Goal: Information Seeking & Learning: Check status

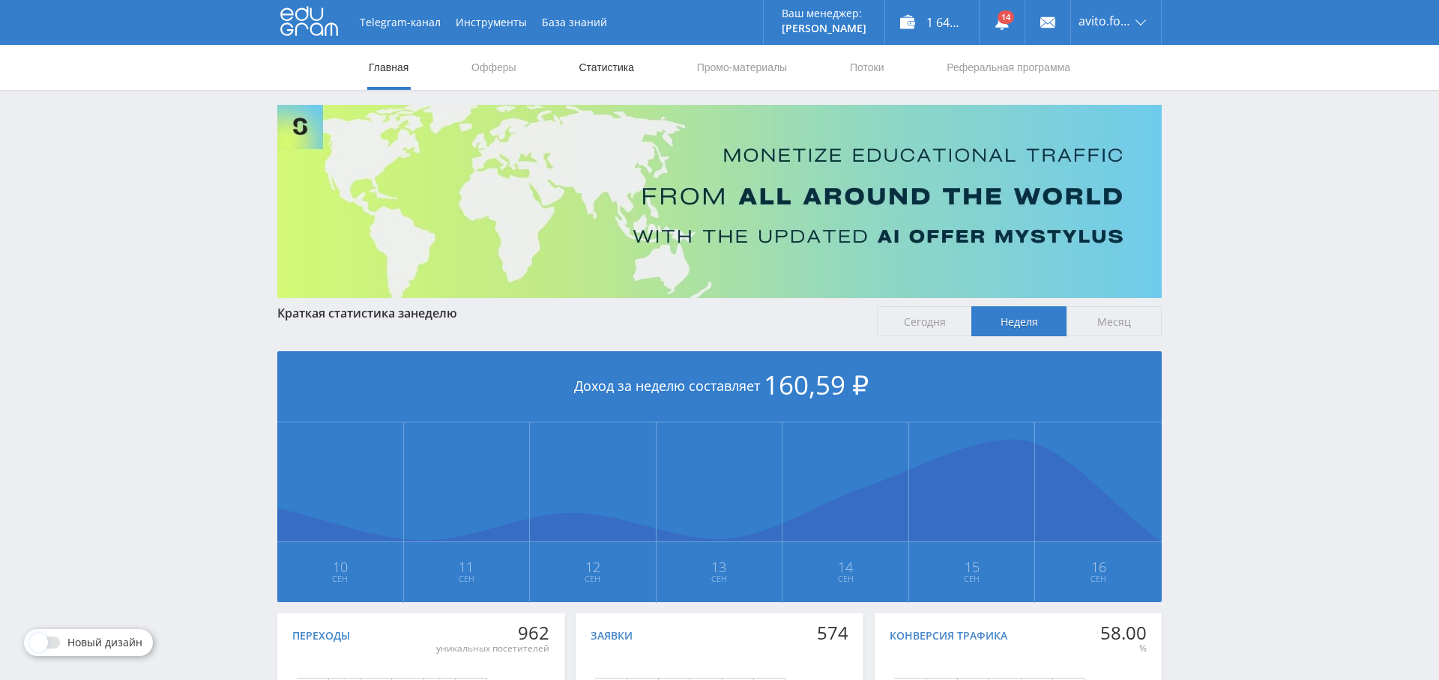
click at [592, 76] on link "Статистика" at bounding box center [606, 67] width 58 height 45
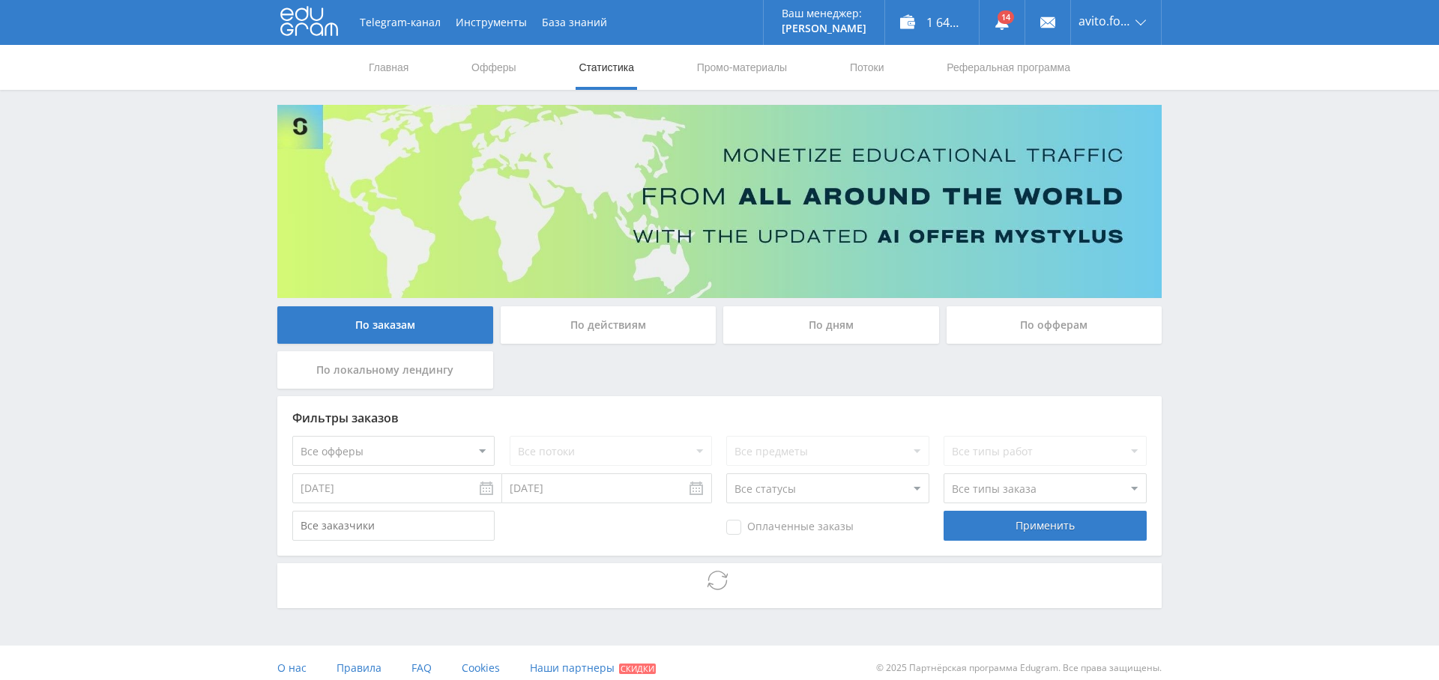
click at [440, 447] on select "Все офферы MyStylus MyStylus - Revshare Кампус AI Studybay Автор24 Studybay Bra…" at bounding box center [393, 451] width 202 height 30
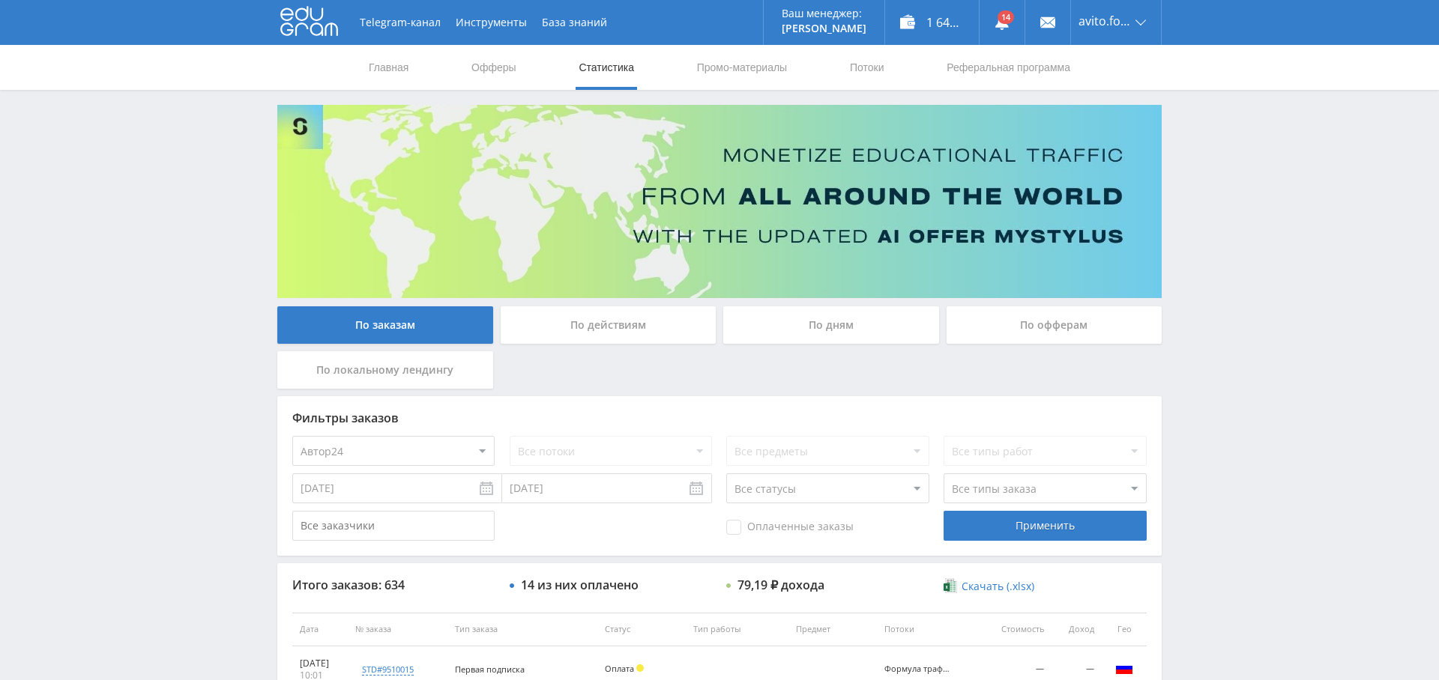
select select "1"
click at [1024, 524] on div "Применить" at bounding box center [1044, 526] width 202 height 30
click at [1121, 115] on link "Выход" at bounding box center [1116, 113] width 90 height 27
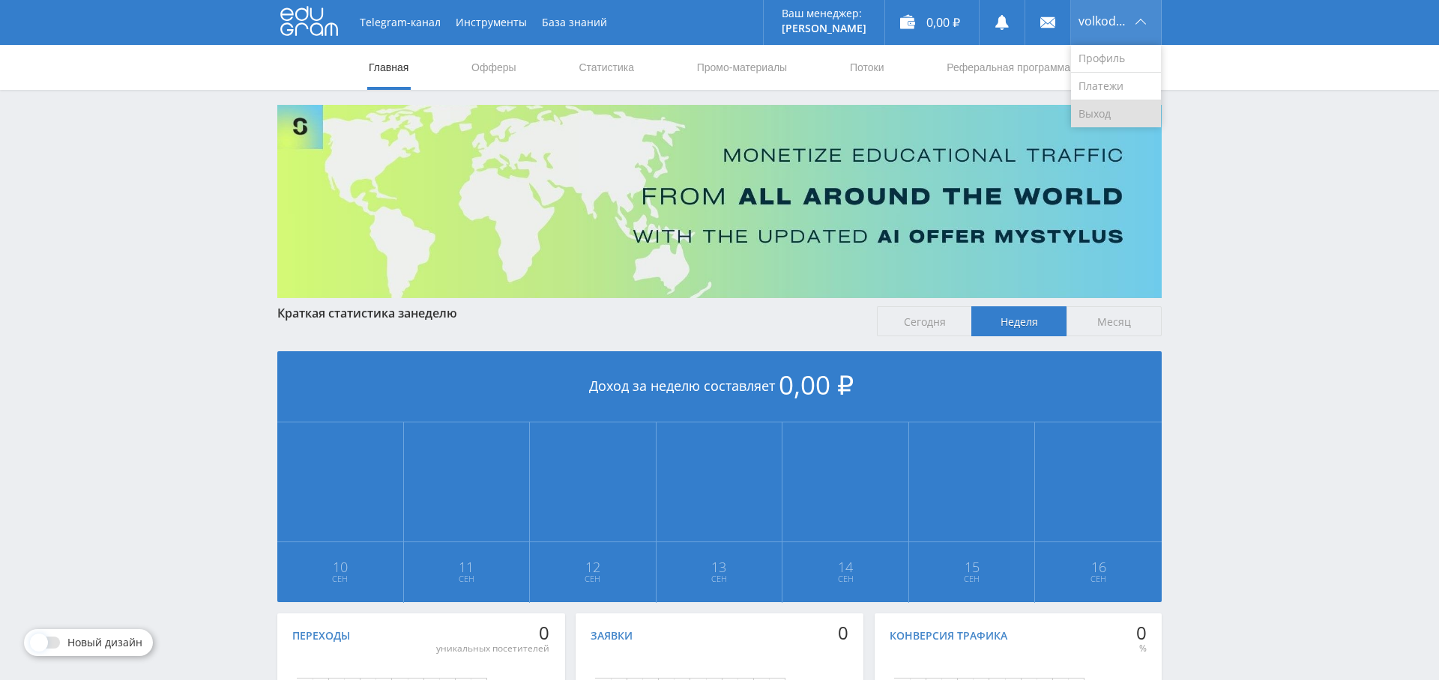
click at [1095, 111] on link "Выход" at bounding box center [1116, 113] width 90 height 27
click at [933, 17] on div "0,00 ₽" at bounding box center [932, 22] width 94 height 45
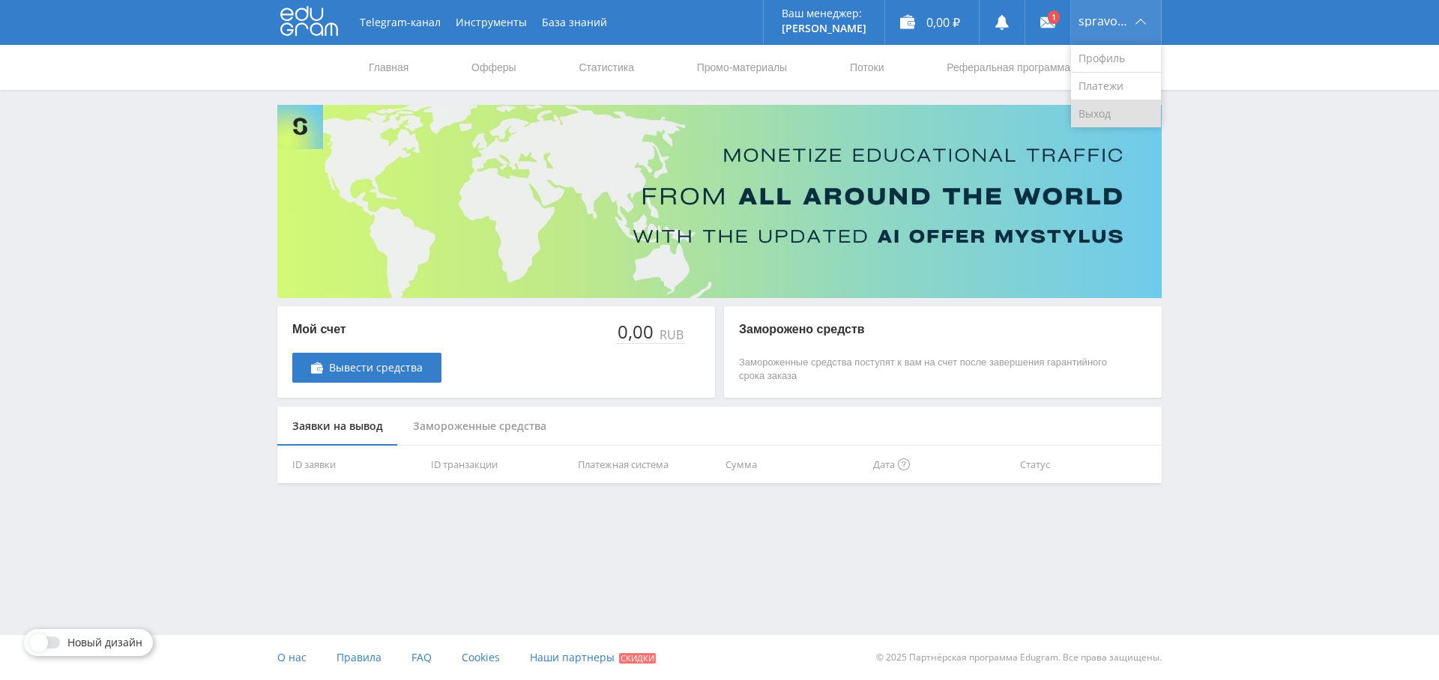
click at [1115, 115] on link "Выход" at bounding box center [1116, 113] width 90 height 27
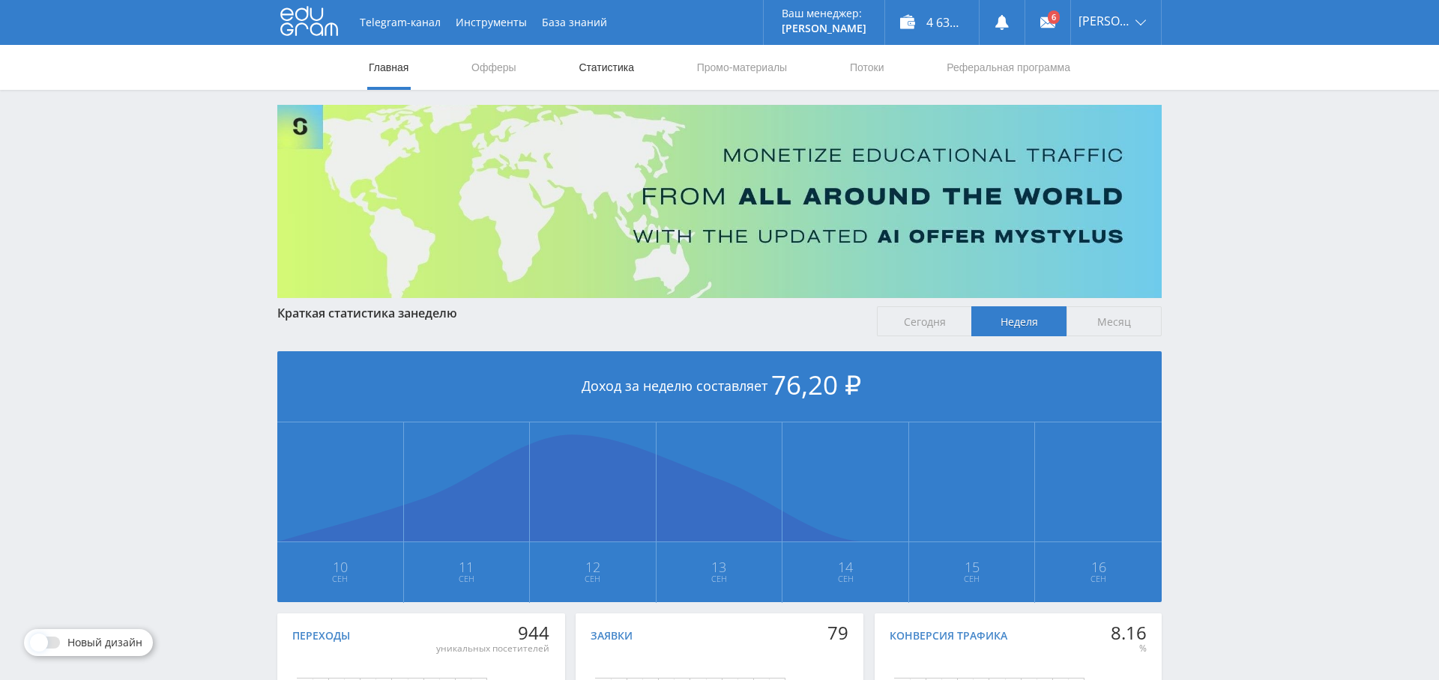
click at [602, 64] on link "Статистика" at bounding box center [606, 67] width 58 height 45
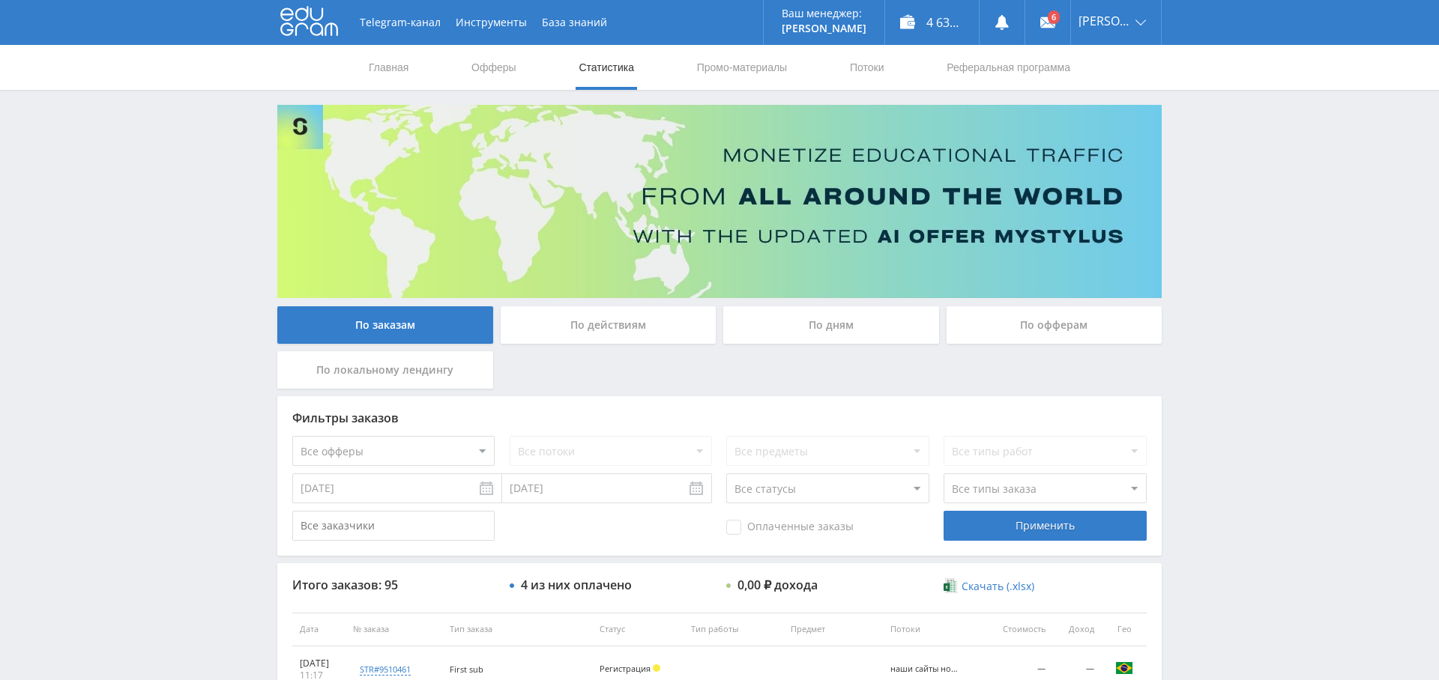
click at [825, 318] on div "По дням" at bounding box center [831, 324] width 216 height 37
click at [0, 0] on input "По дням" at bounding box center [0, 0] width 0 height 0
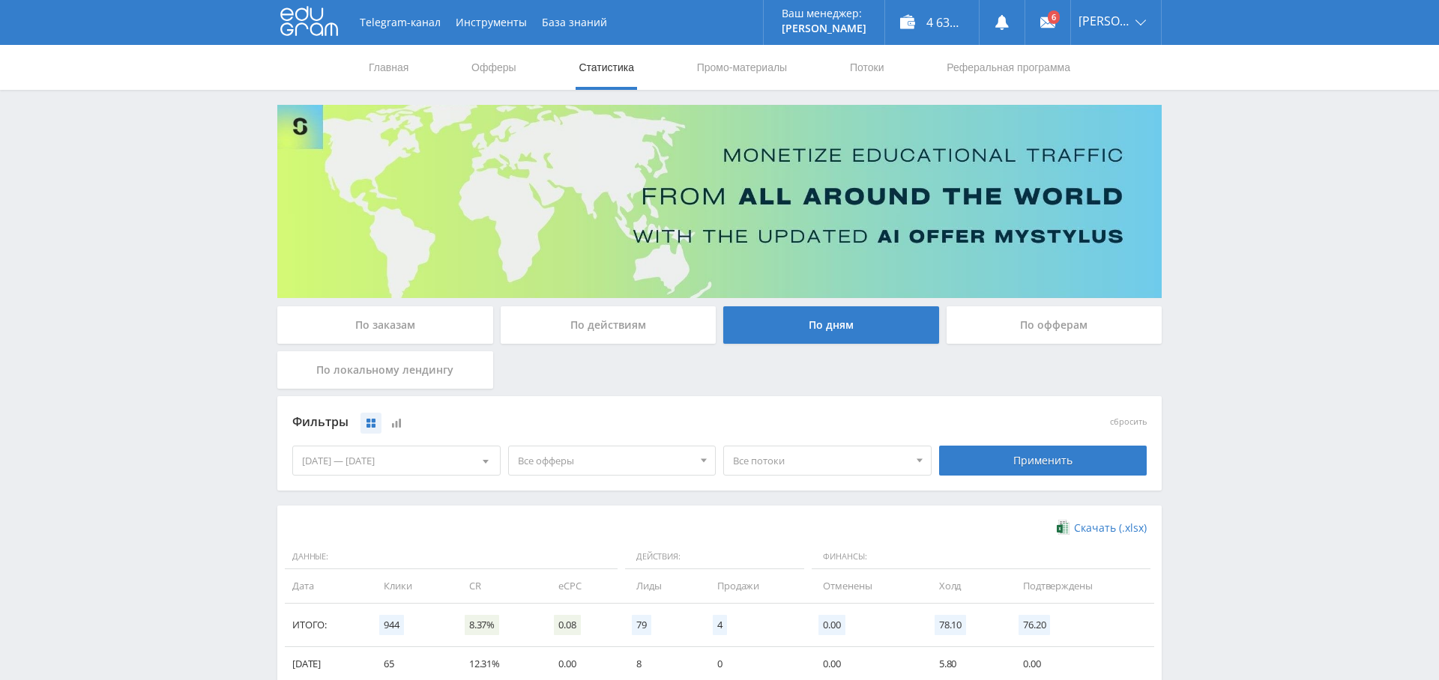
click at [653, 462] on span "Все офферы" at bounding box center [605, 461] width 175 height 28
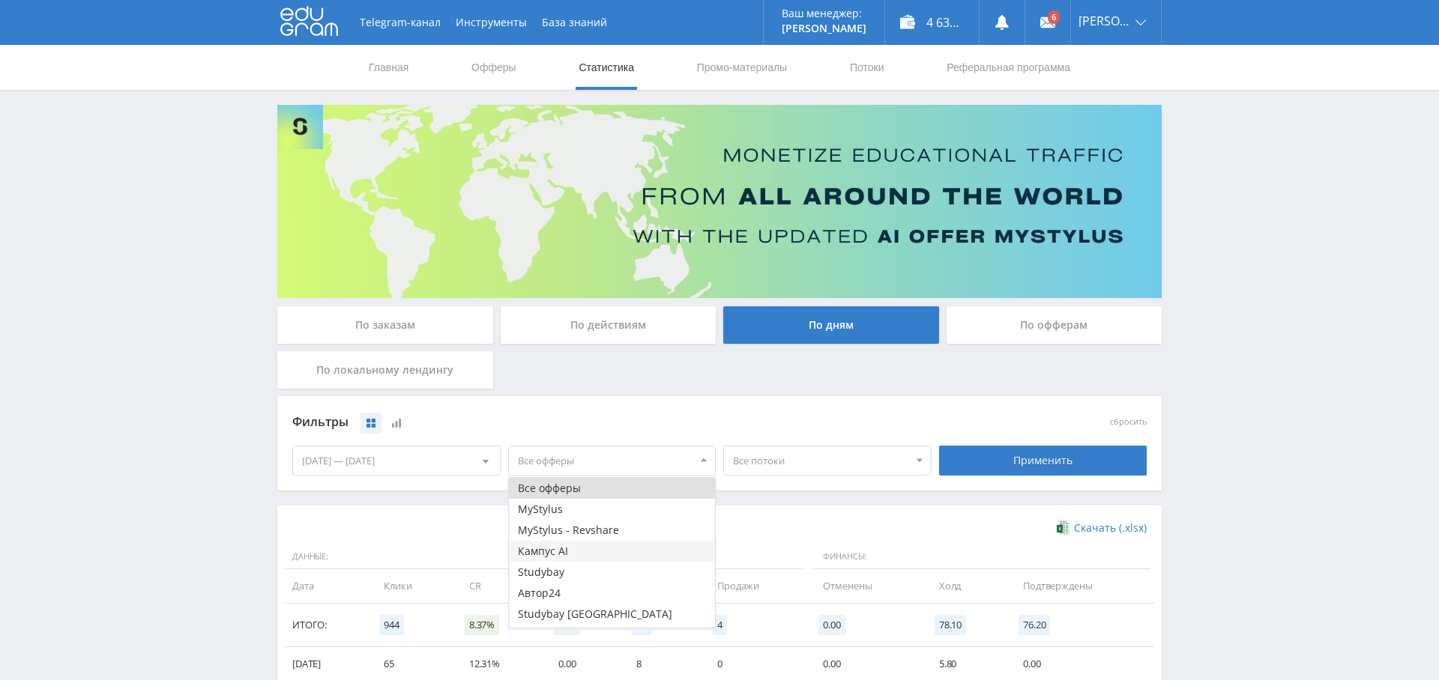
scroll to position [18, 0]
click at [611, 492] on button "MyStylus" at bounding box center [612, 491] width 207 height 21
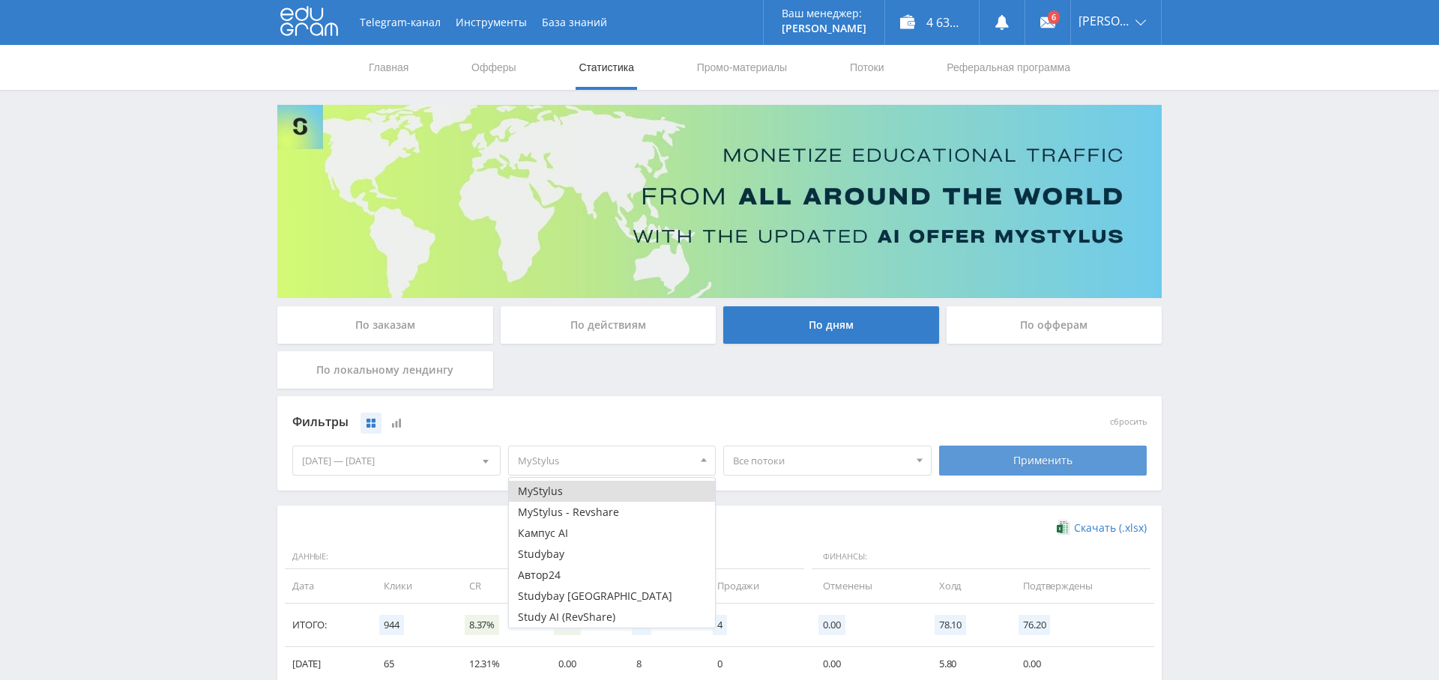
click at [1009, 451] on div "Применить" at bounding box center [1043, 461] width 208 height 30
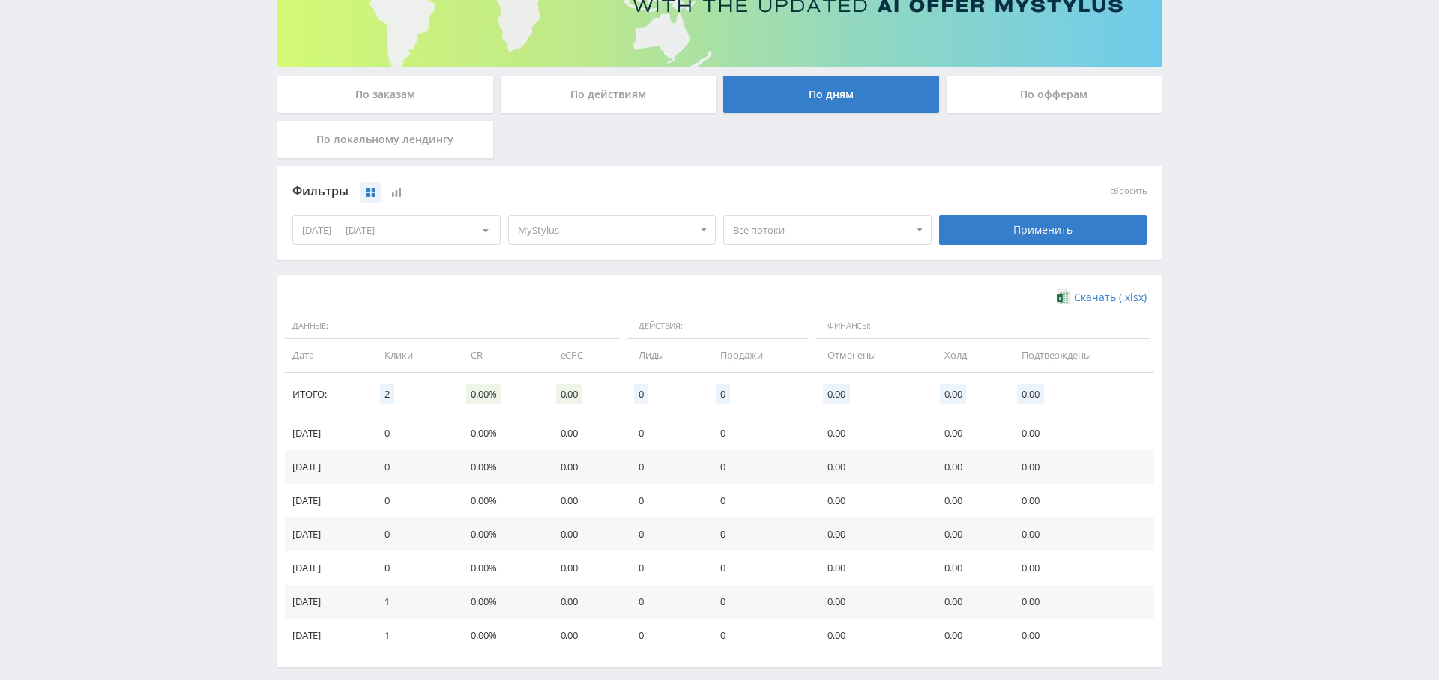
scroll to position [97, 0]
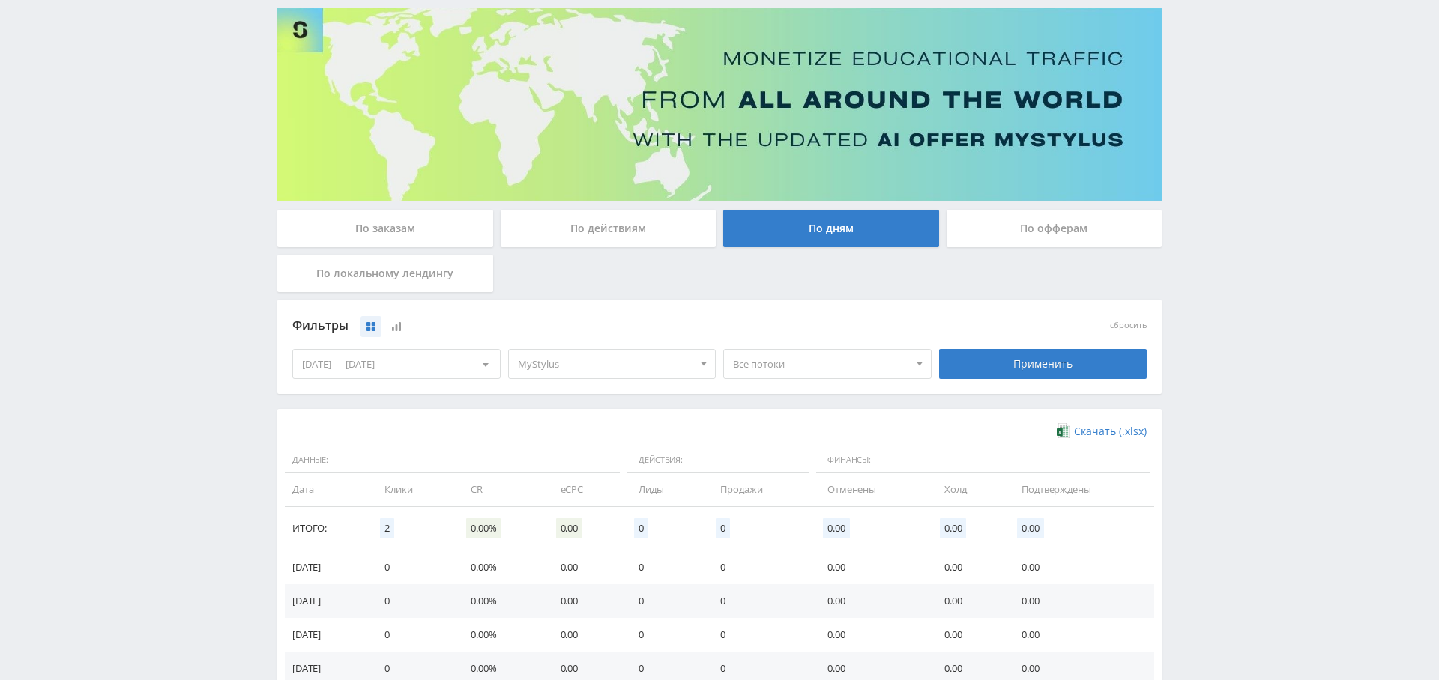
click at [608, 356] on span "MyStylus" at bounding box center [605, 364] width 175 height 28
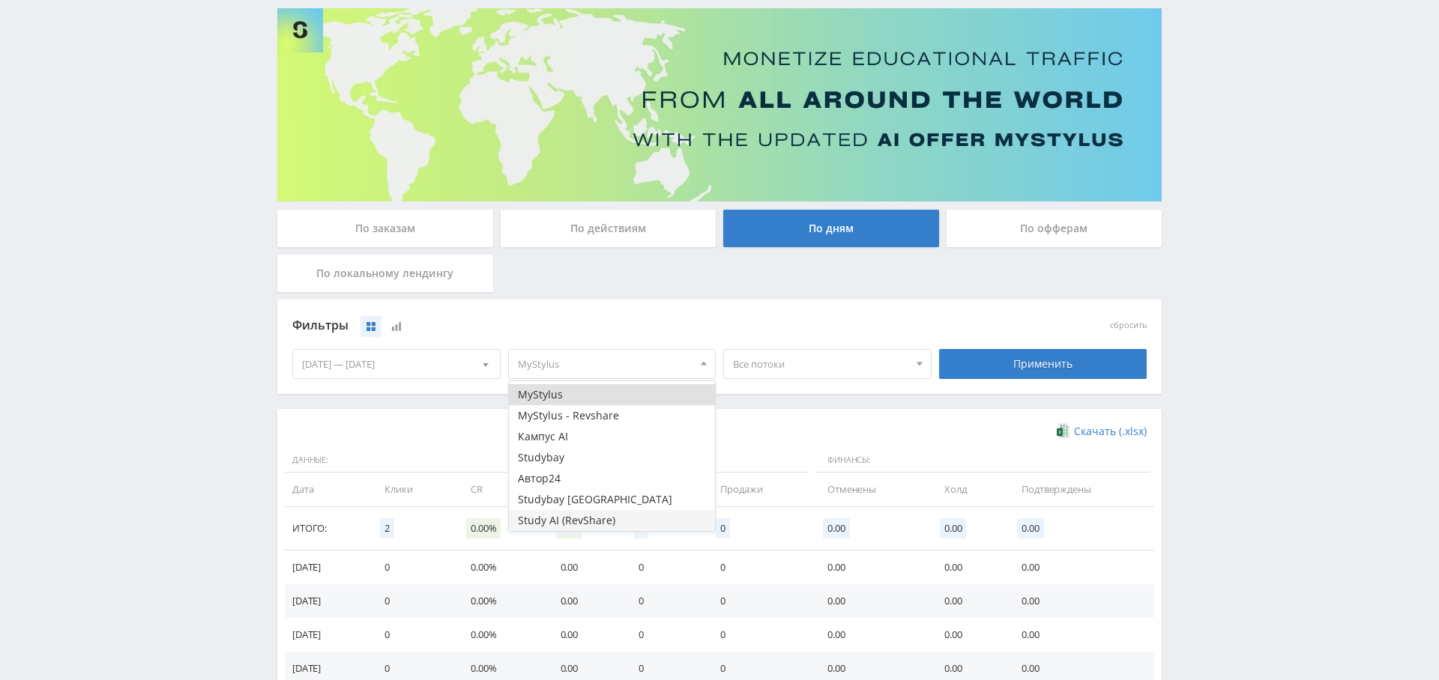
click at [577, 515] on button "Study AI (RevShare)" at bounding box center [612, 520] width 207 height 21
drag, startPoint x: 559, startPoint y: 521, endPoint x: 561, endPoint y: 502, distance: 19.6
click at [559, 521] on button "Study AI (RevShare)" at bounding box center [612, 520] width 207 height 21
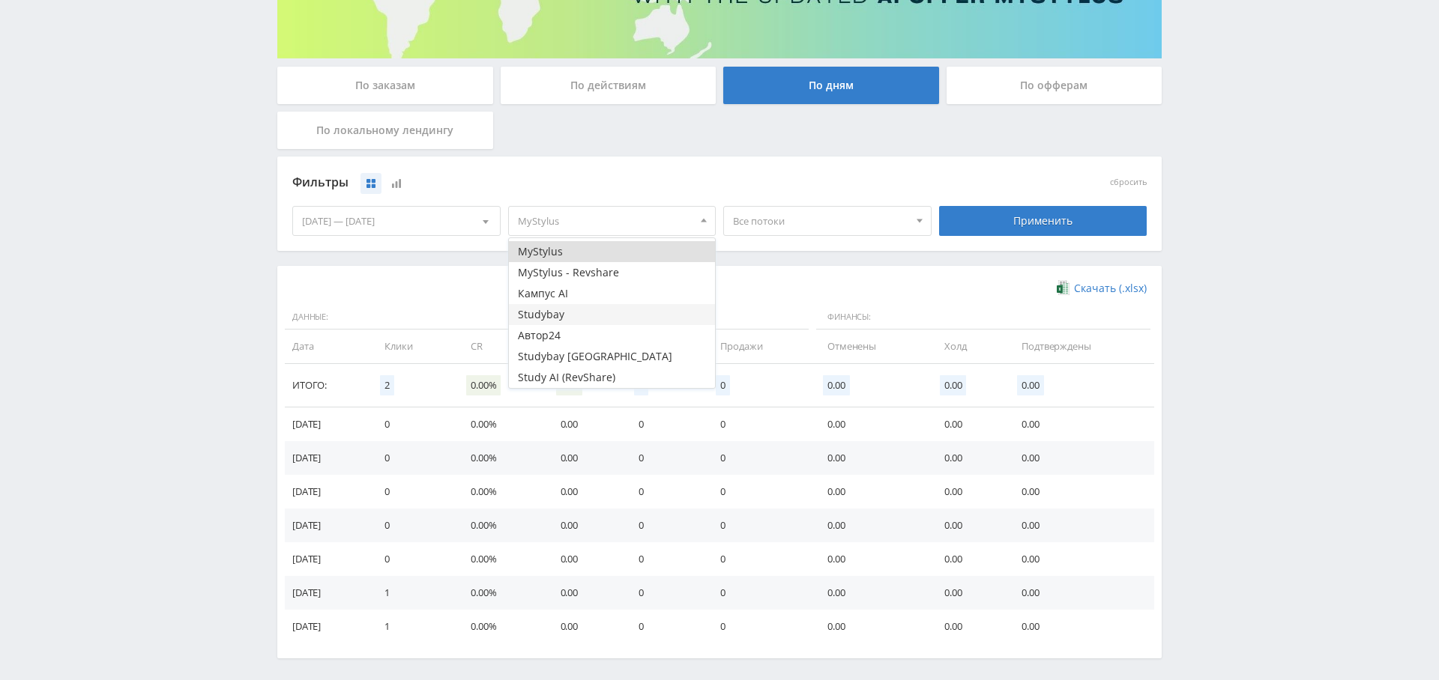
scroll to position [0, 0]
click at [582, 280] on button "MyStylus - Revshare" at bounding box center [612, 290] width 207 height 21
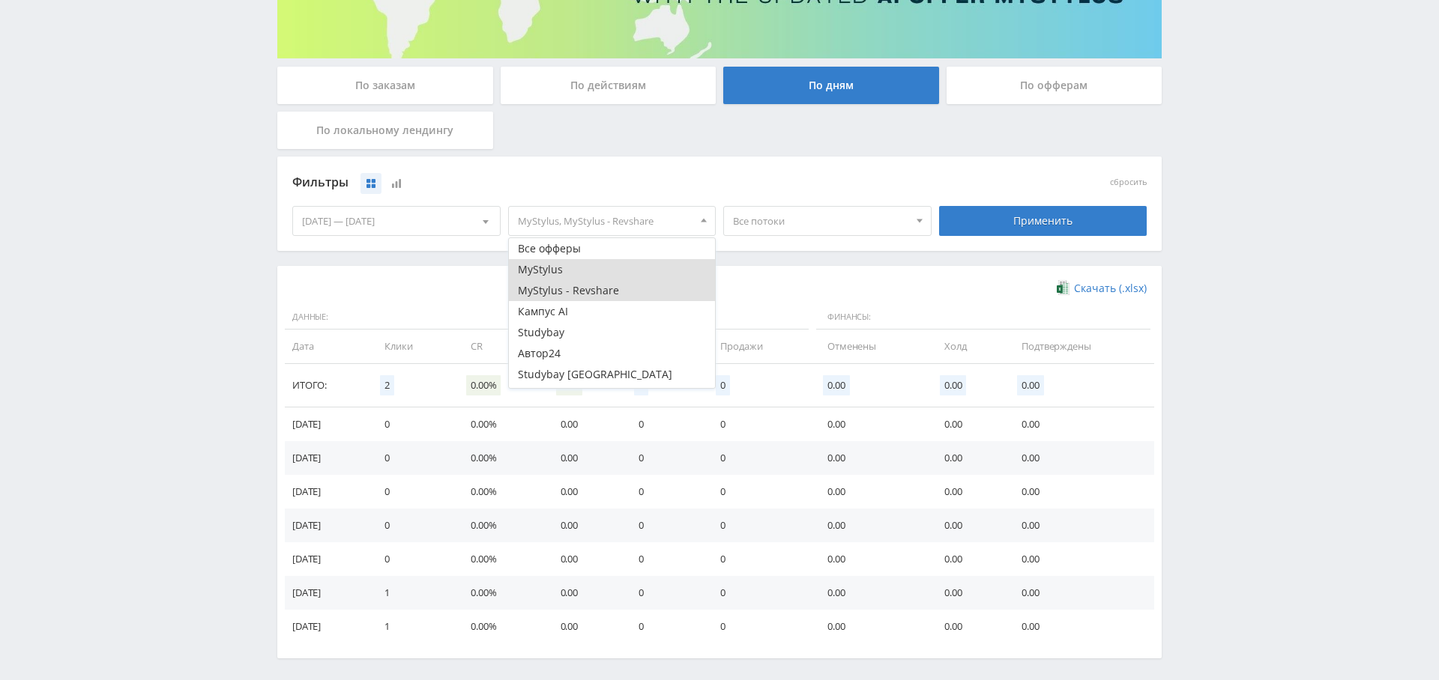
drag, startPoint x: 1096, startPoint y: 217, endPoint x: 1062, endPoint y: 238, distance: 39.7
click at [1096, 217] on div "Применить" at bounding box center [1043, 221] width 208 height 30
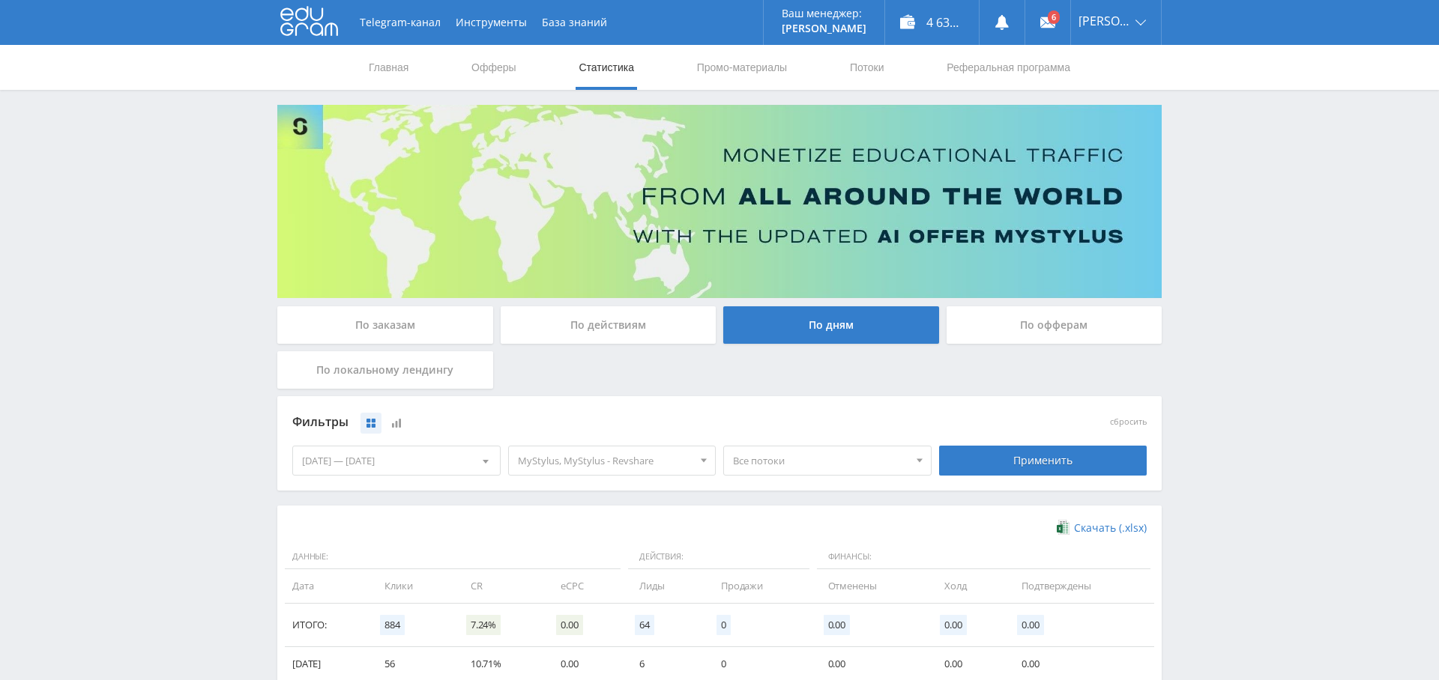
click at [408, 462] on div "[DATE] — [DATE]" at bounding box center [396, 461] width 207 height 28
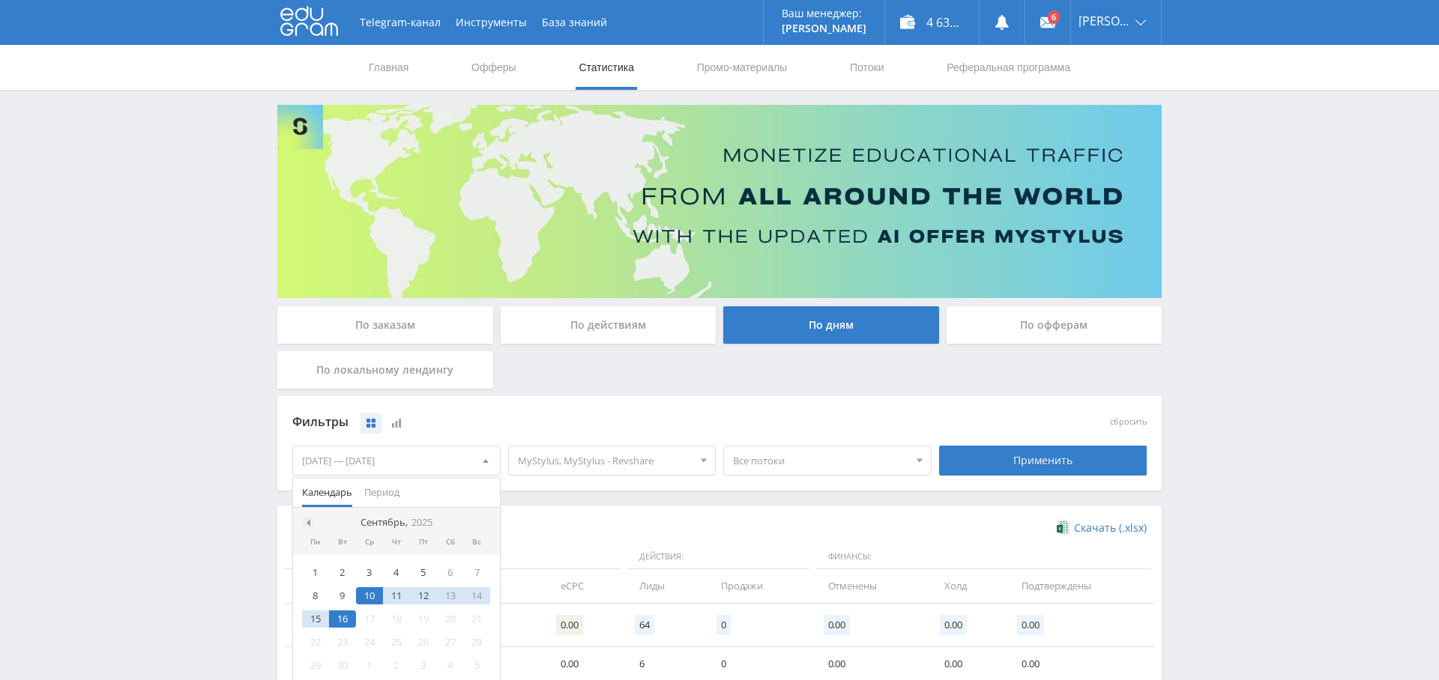
click at [303, 517] on div at bounding box center [308, 523] width 12 height 12
click at [302, 517] on div at bounding box center [308, 523] width 12 height 12
click at [393, 566] on div "1" at bounding box center [396, 572] width 27 height 17
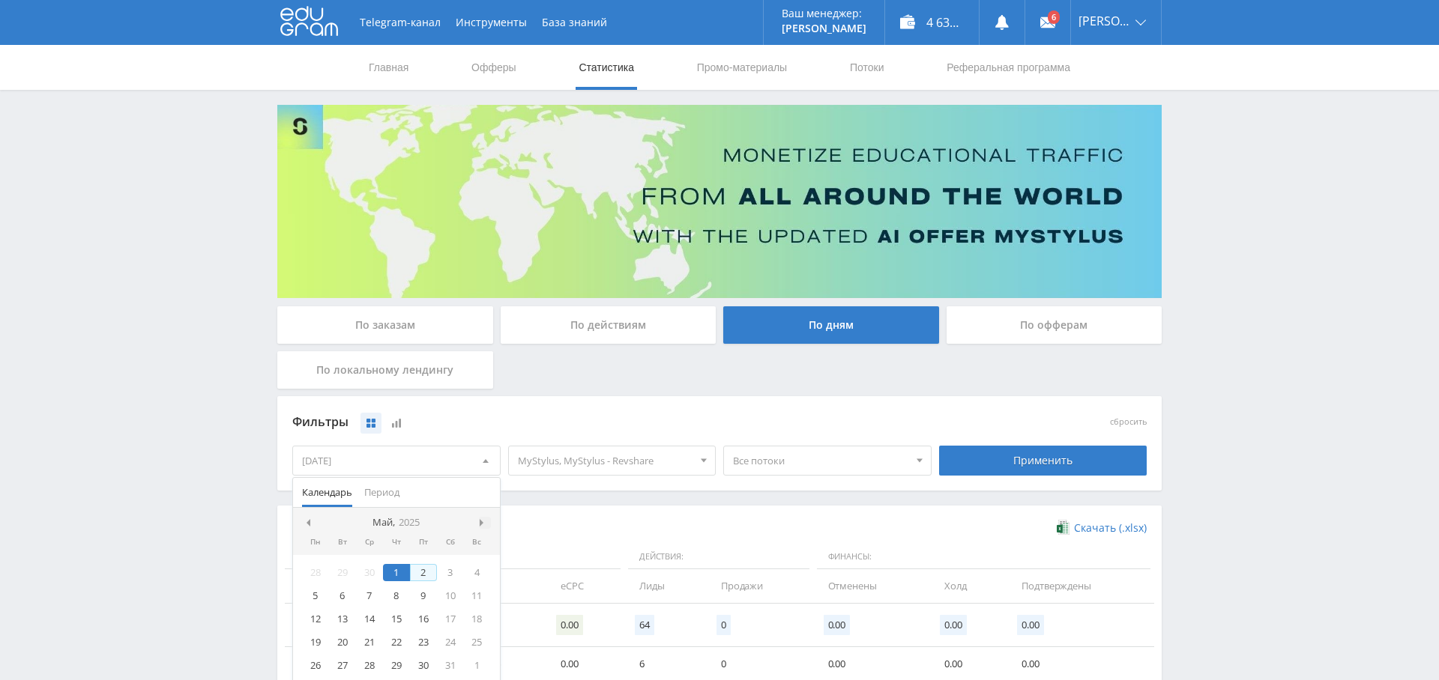
click at [483, 522] on span at bounding box center [483, 522] width 7 height 7
click at [483, 522] on nav "Август, 2025" at bounding box center [396, 523] width 207 height 30
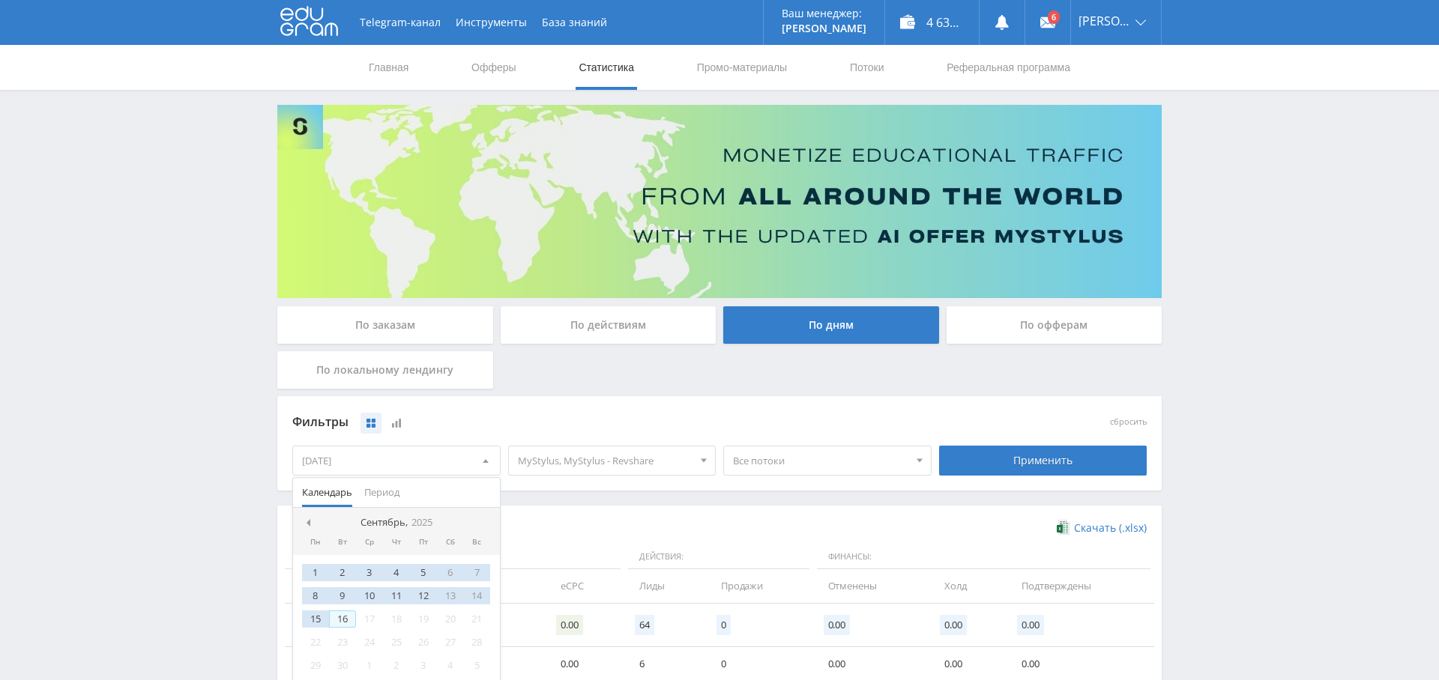
click at [344, 617] on div "16" at bounding box center [342, 619] width 27 height 17
click at [969, 460] on div "Применить" at bounding box center [1043, 461] width 208 height 30
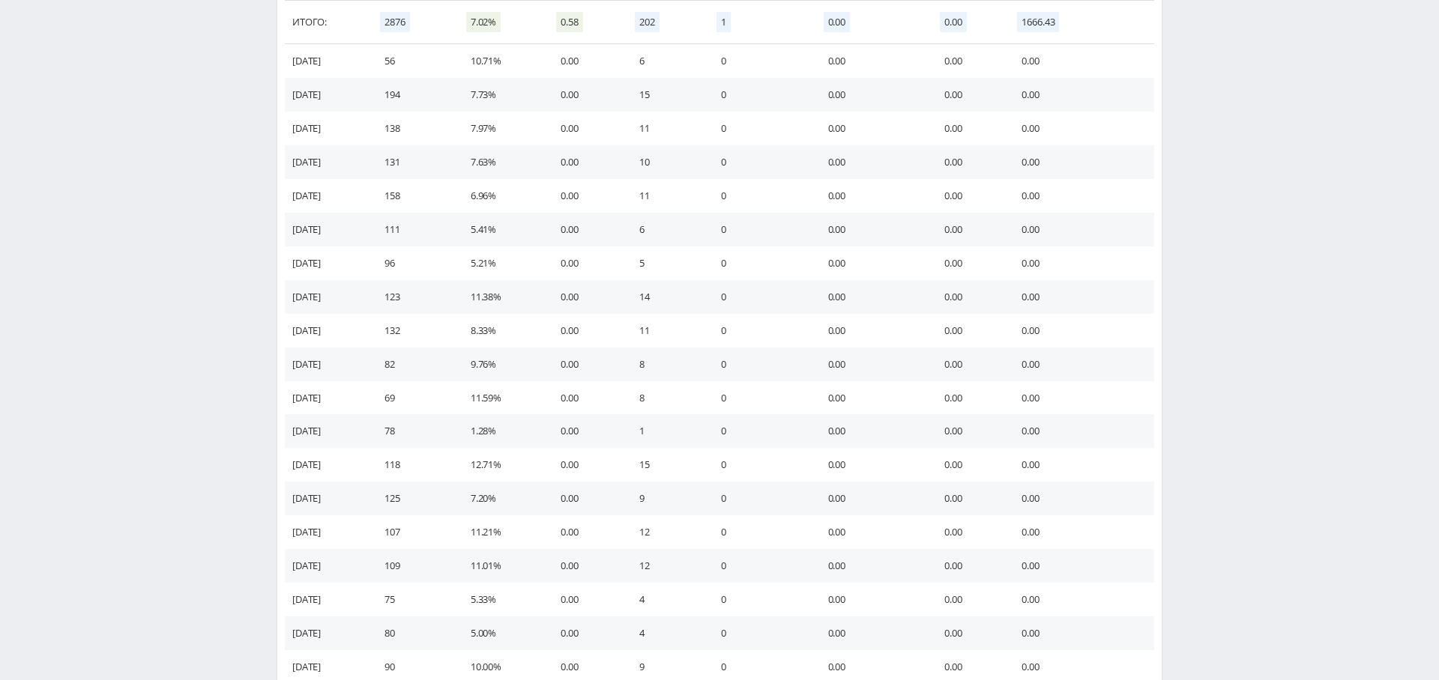
scroll to position [784, 0]
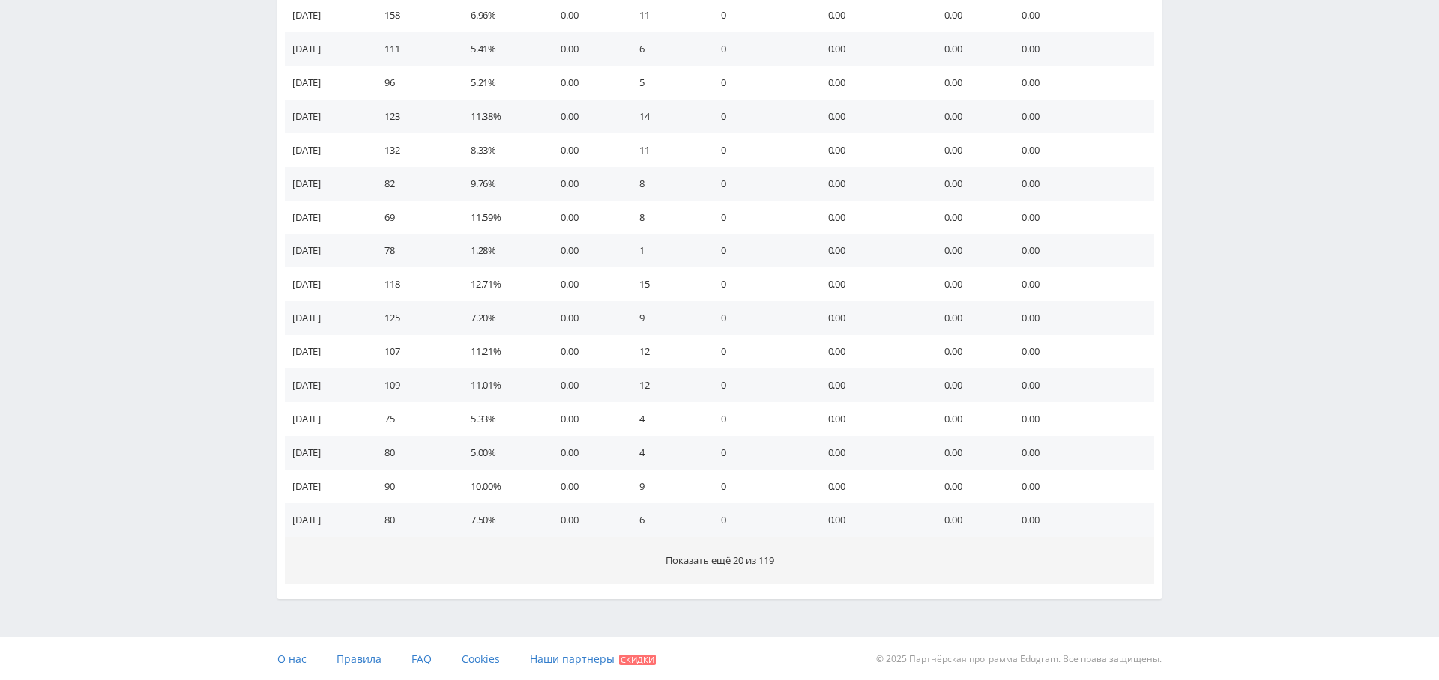
click at [749, 562] on span "Показать ещё 20 из 119" at bounding box center [719, 560] width 109 height 13
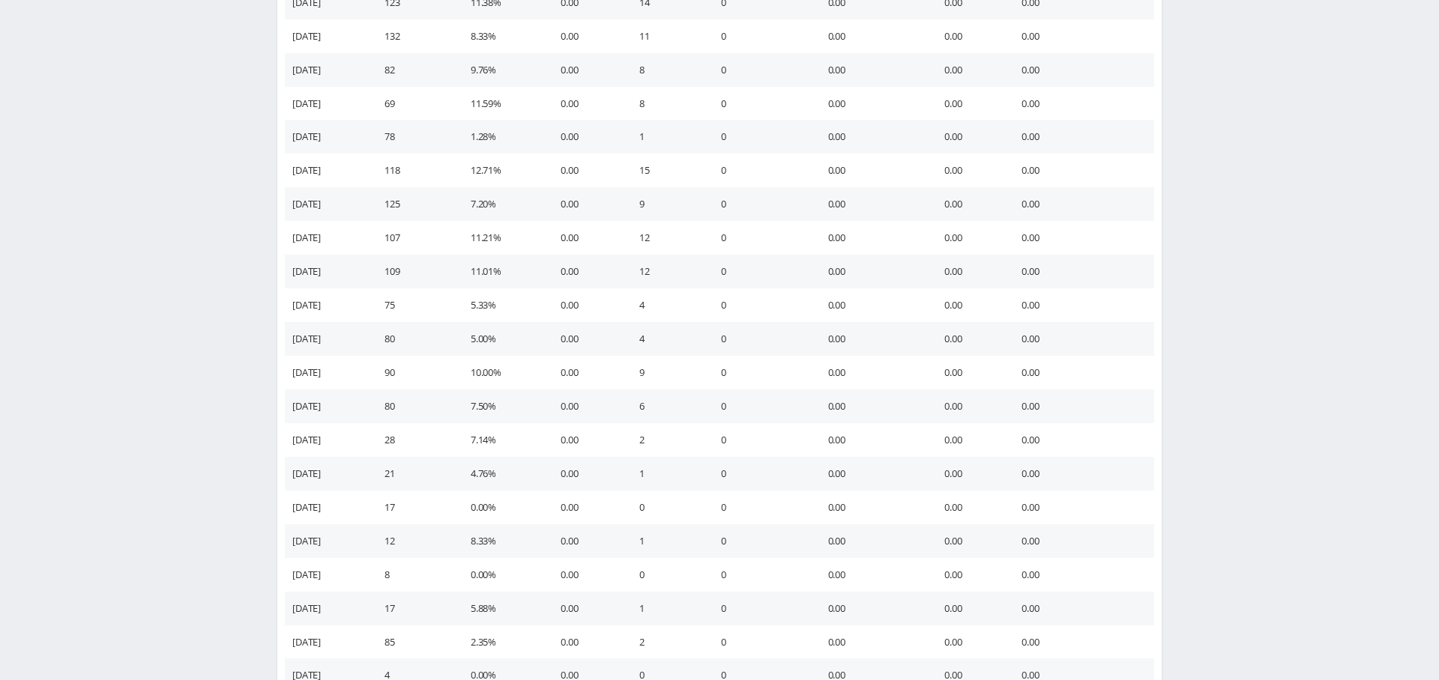
scroll to position [1457, 0]
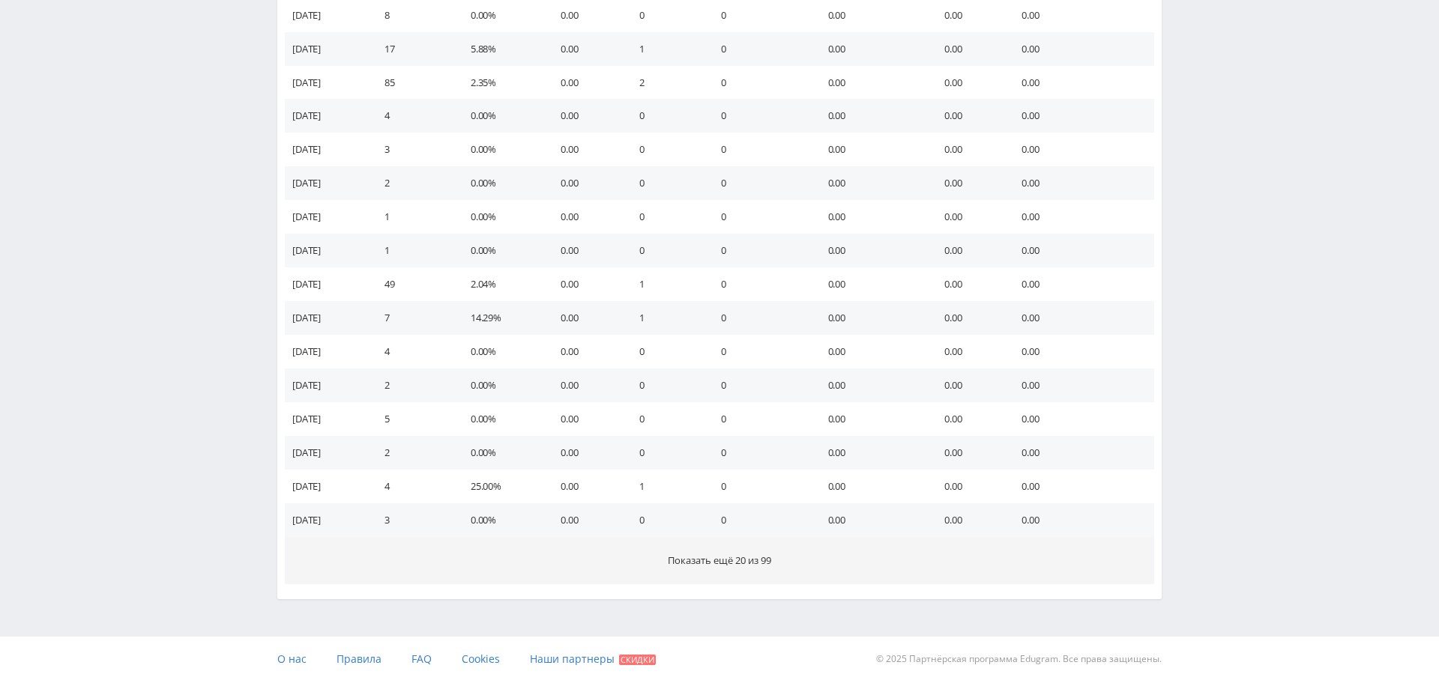
click at [747, 554] on span "Показать ещё 20 из 99" at bounding box center [719, 560] width 103 height 13
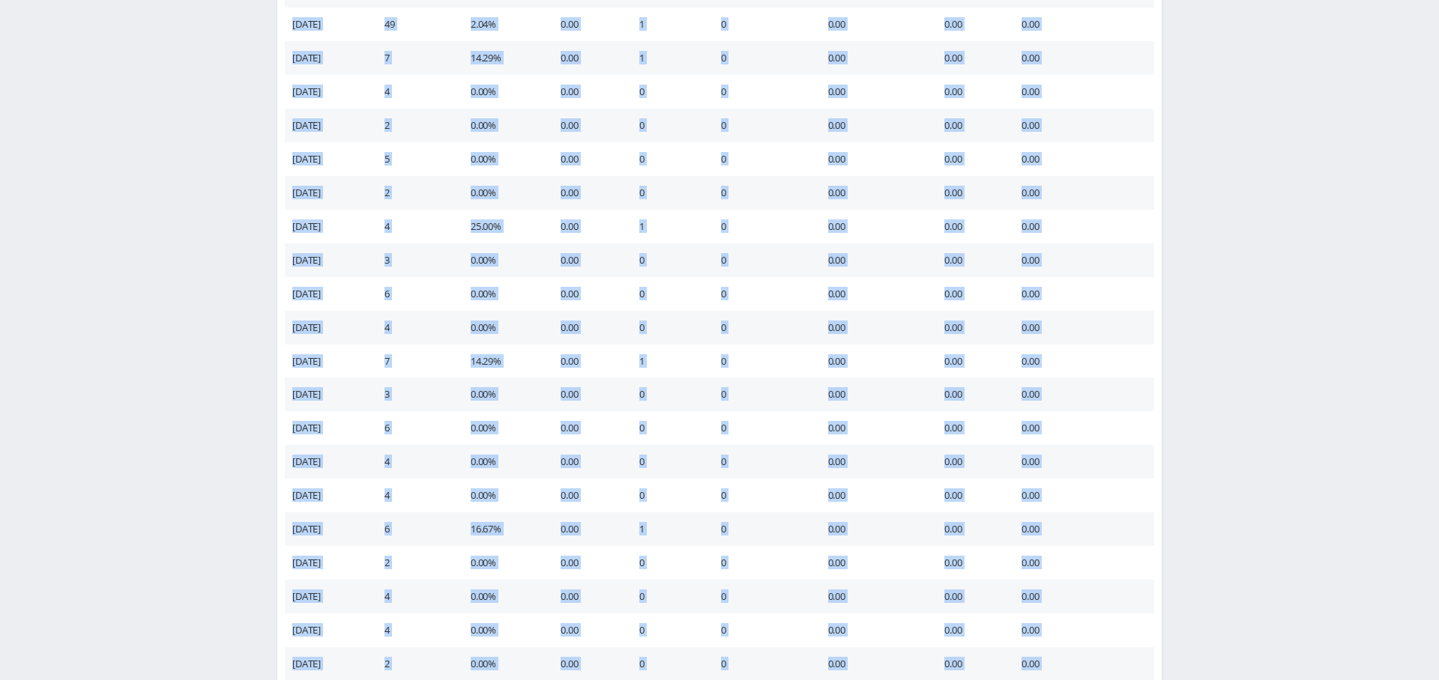
scroll to position [2131, 0]
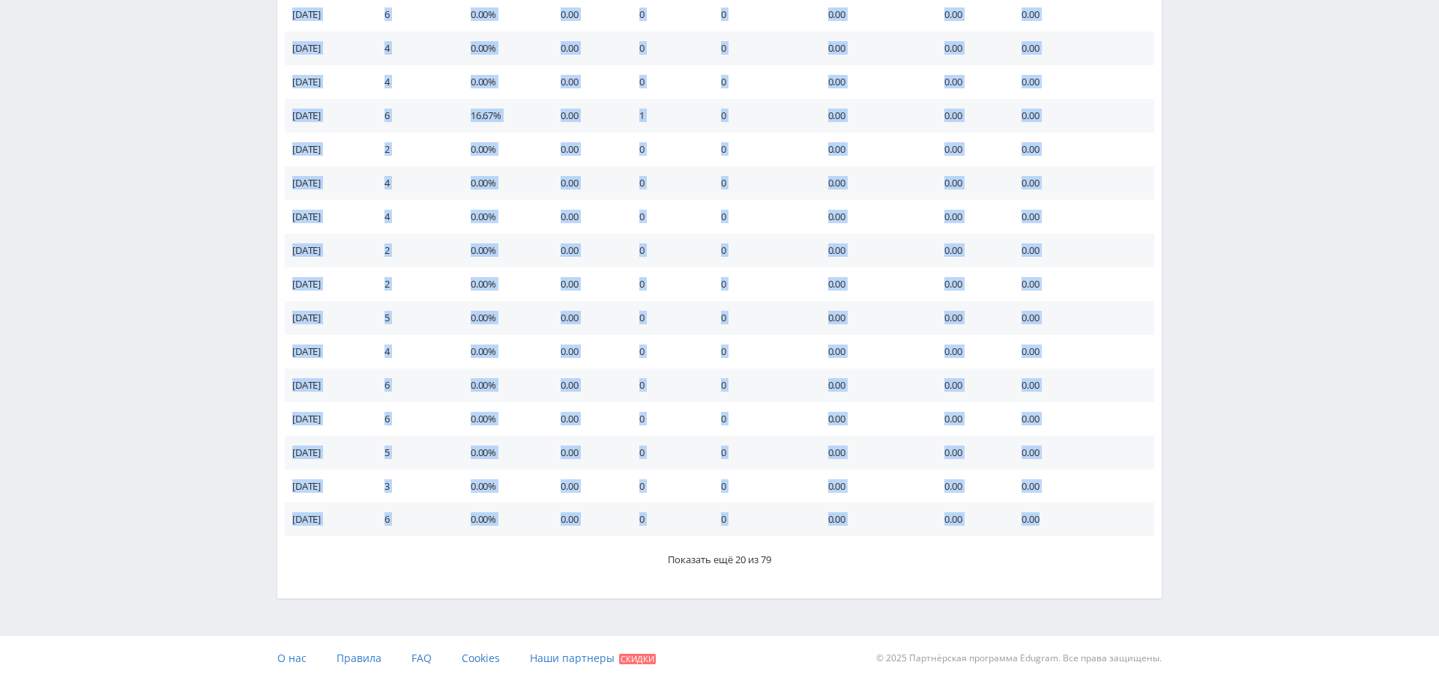
drag, startPoint x: 887, startPoint y: 417, endPoint x: 834, endPoint y: 465, distance: 71.6
click at [887, 414] on td "0.00" at bounding box center [871, 419] width 117 height 34
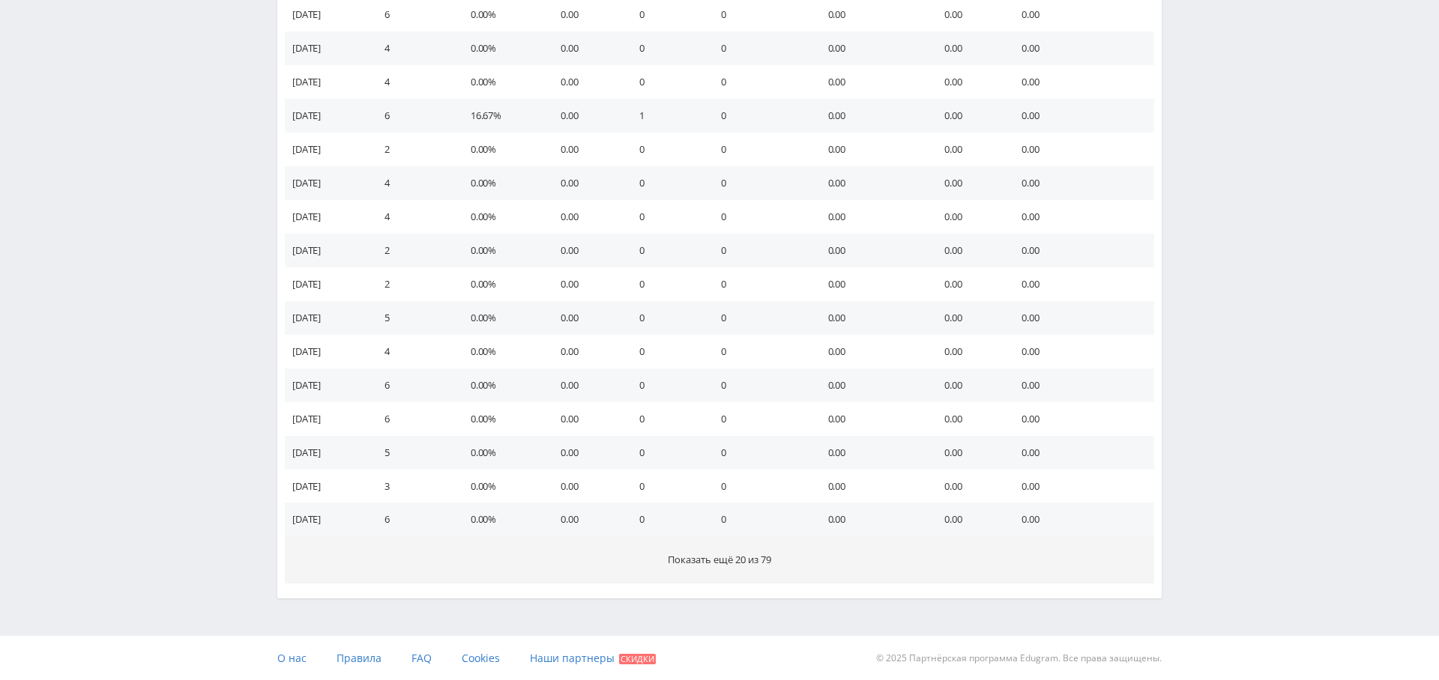
drag, startPoint x: 739, startPoint y: 560, endPoint x: 728, endPoint y: 556, distance: 11.1
click at [738, 560] on span "Показать ещё 20 из 79" at bounding box center [719, 559] width 103 height 13
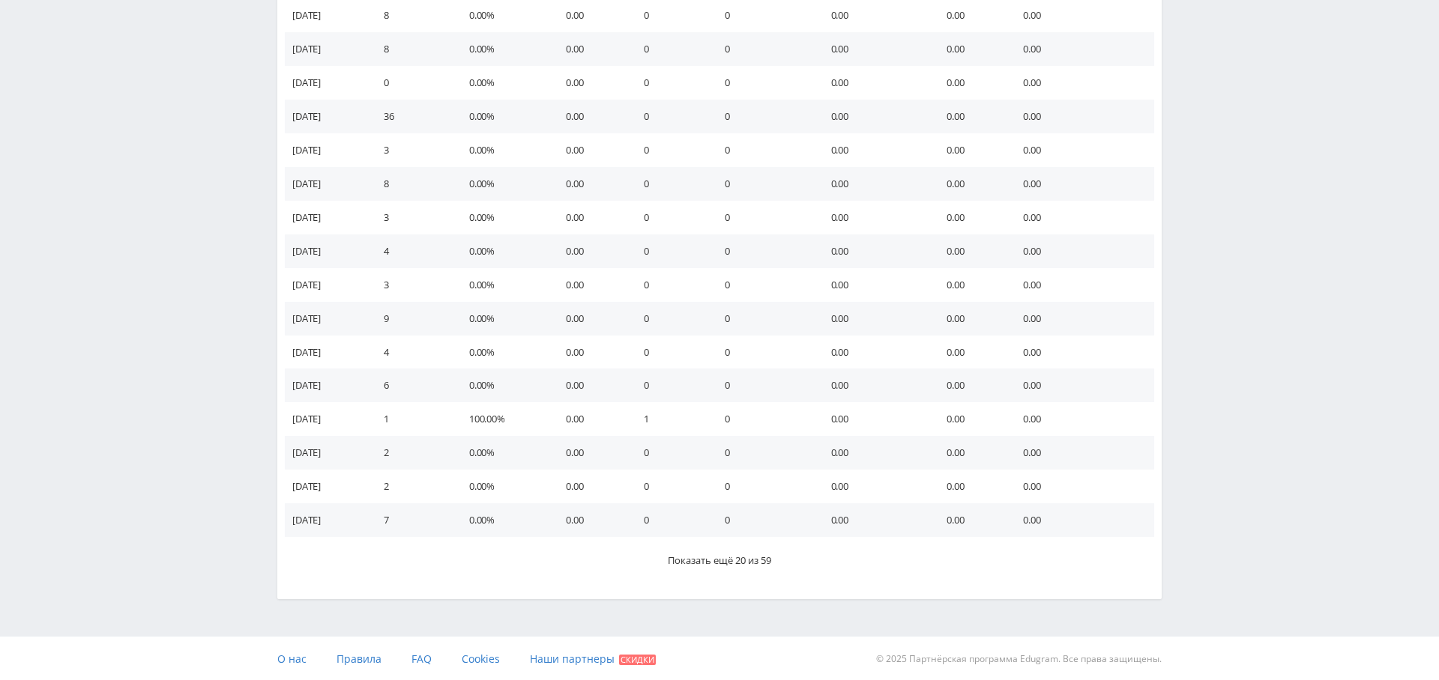
scroll to position [2804, 0]
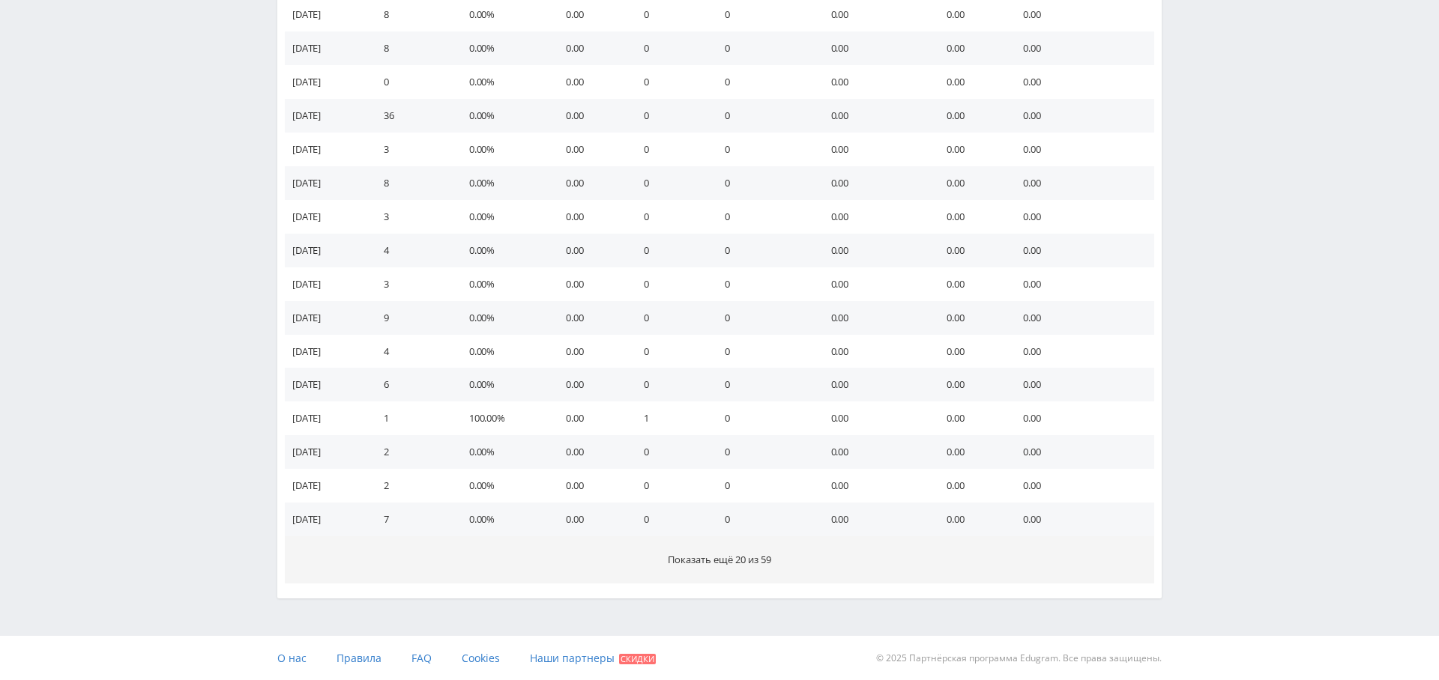
click at [770, 566] on button "Показать ещё 20 из 59" at bounding box center [719, 559] width 869 height 47
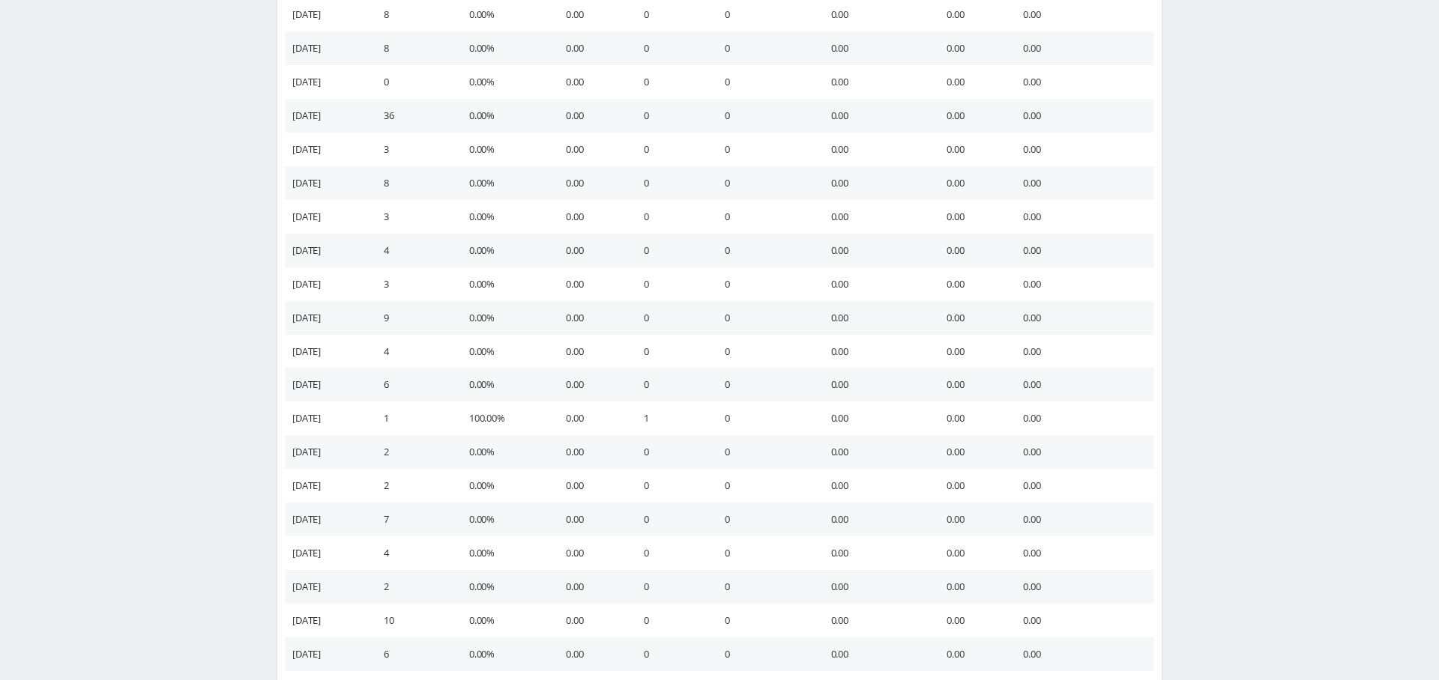
scroll to position [3478, 0]
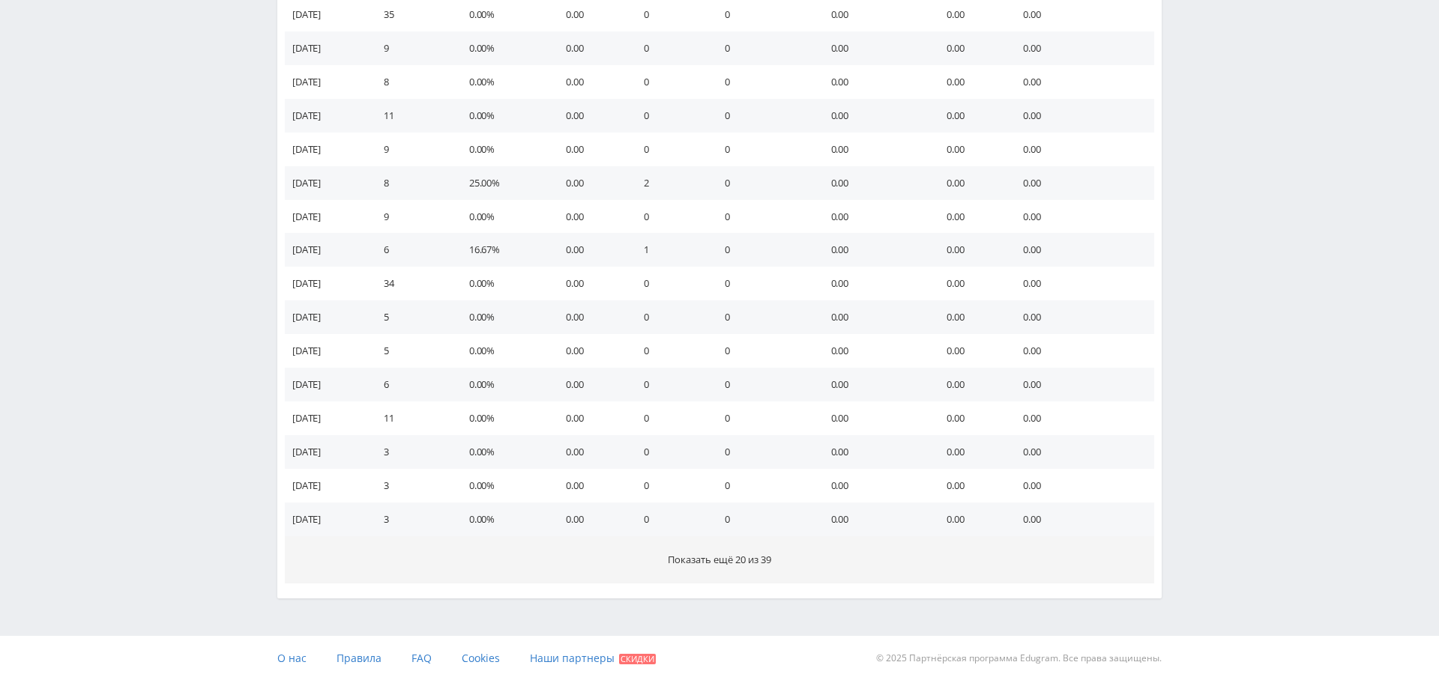
click at [743, 559] on span "Показать ещё 20 из 39" at bounding box center [719, 559] width 103 height 13
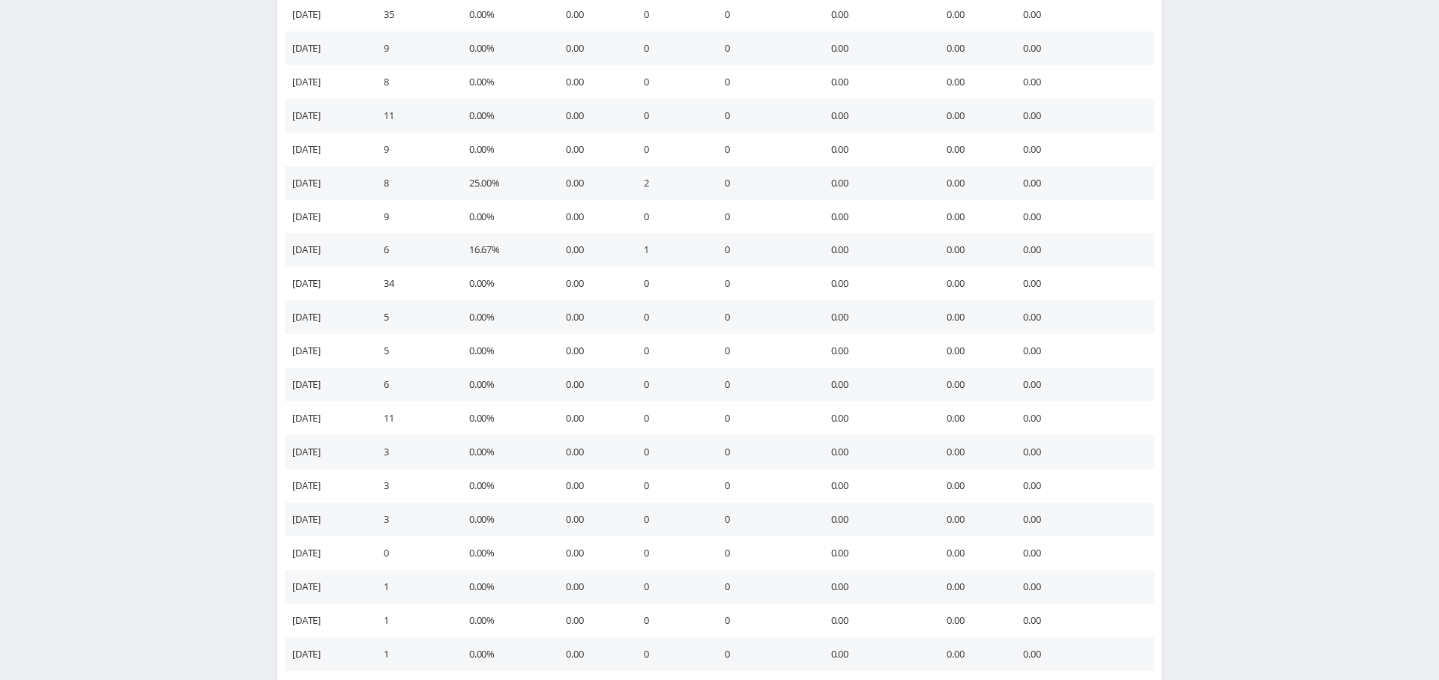
scroll to position [4152, 0]
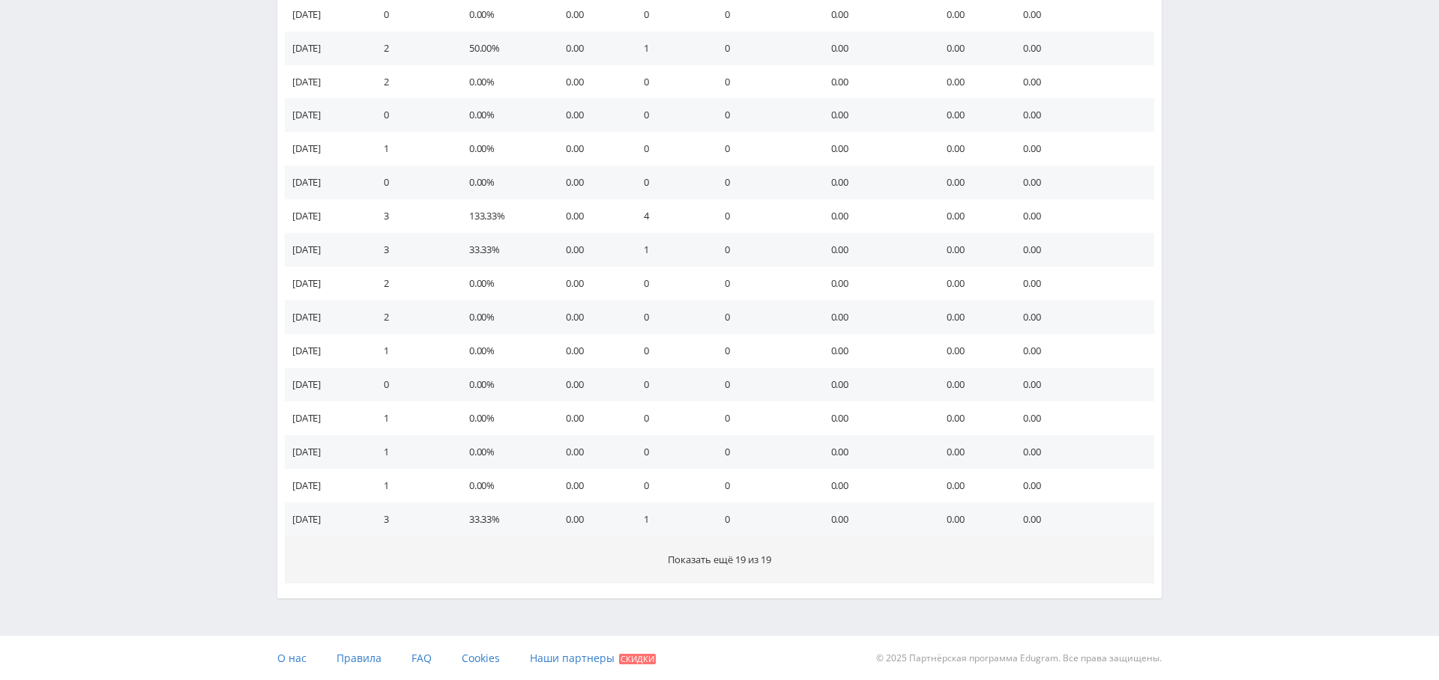
click at [737, 555] on span "Показать ещё 19 из 19" at bounding box center [719, 559] width 103 height 13
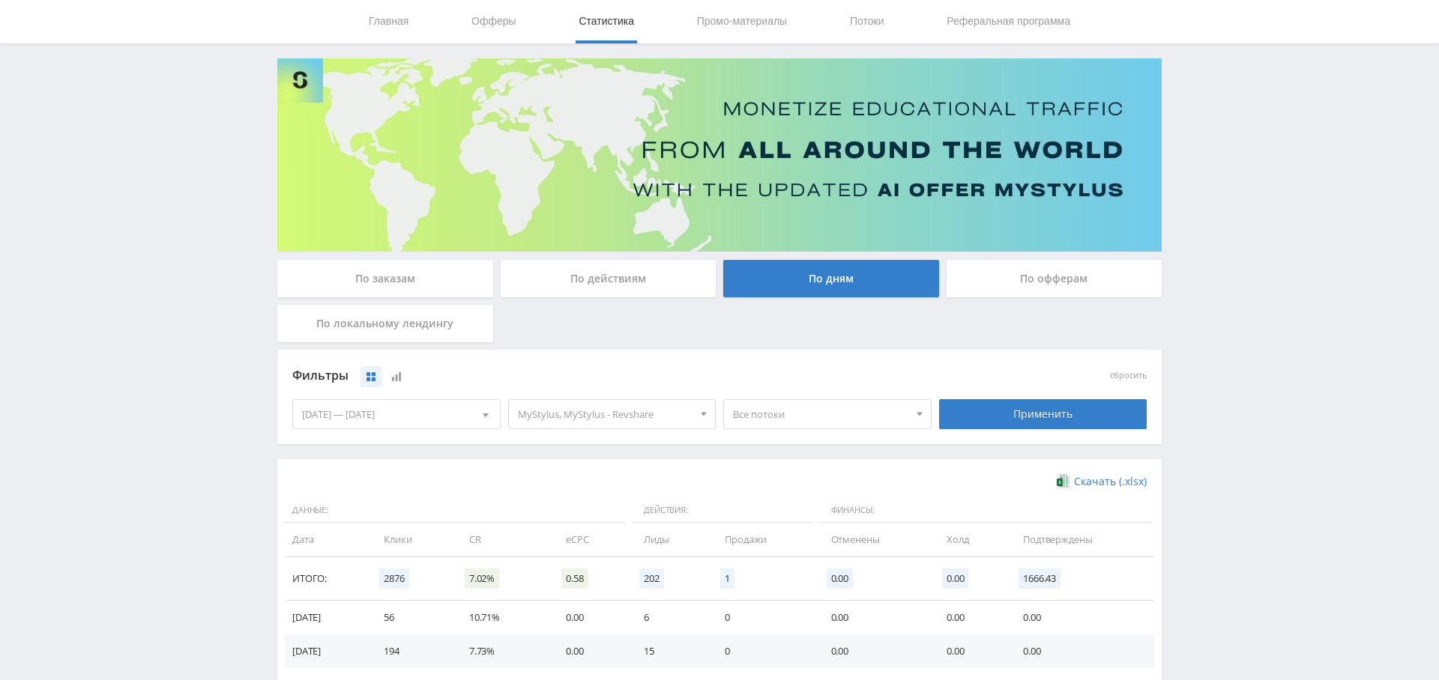
scroll to position [0, 0]
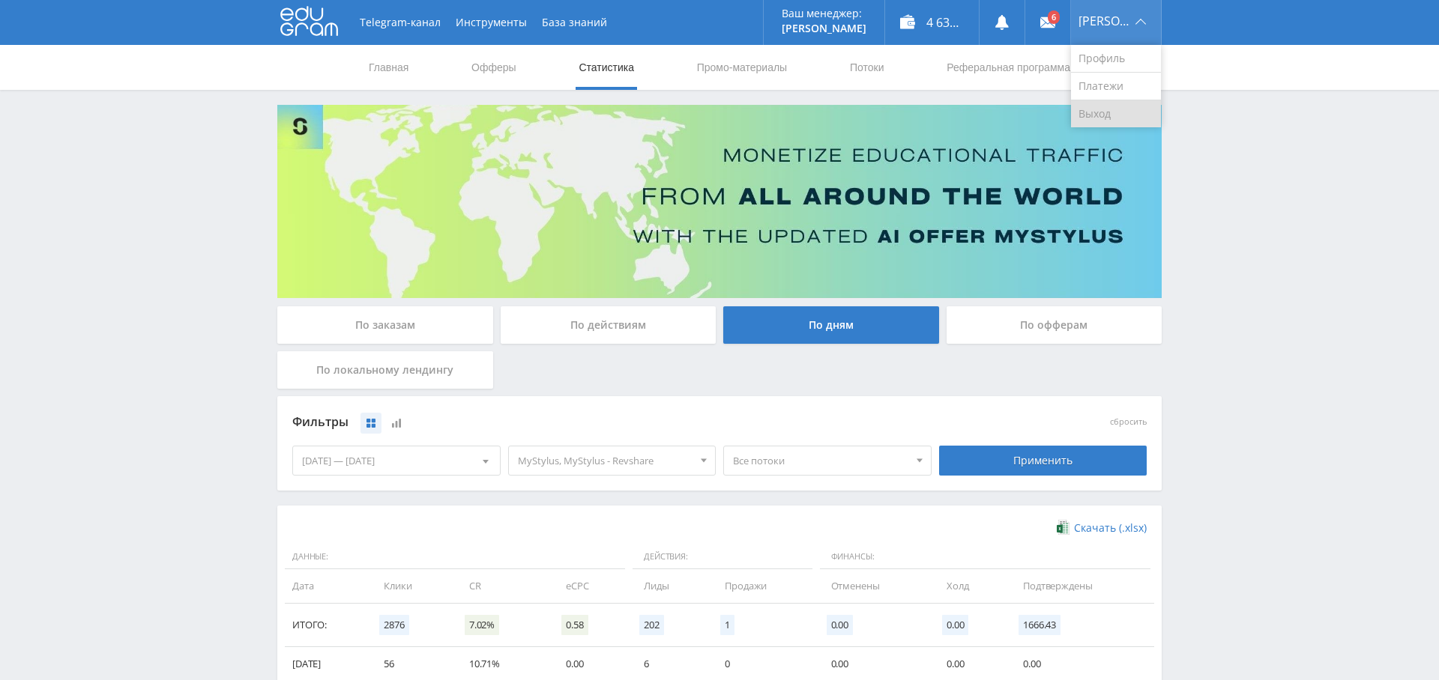
click at [1107, 115] on link "Выход" at bounding box center [1116, 113] width 90 height 27
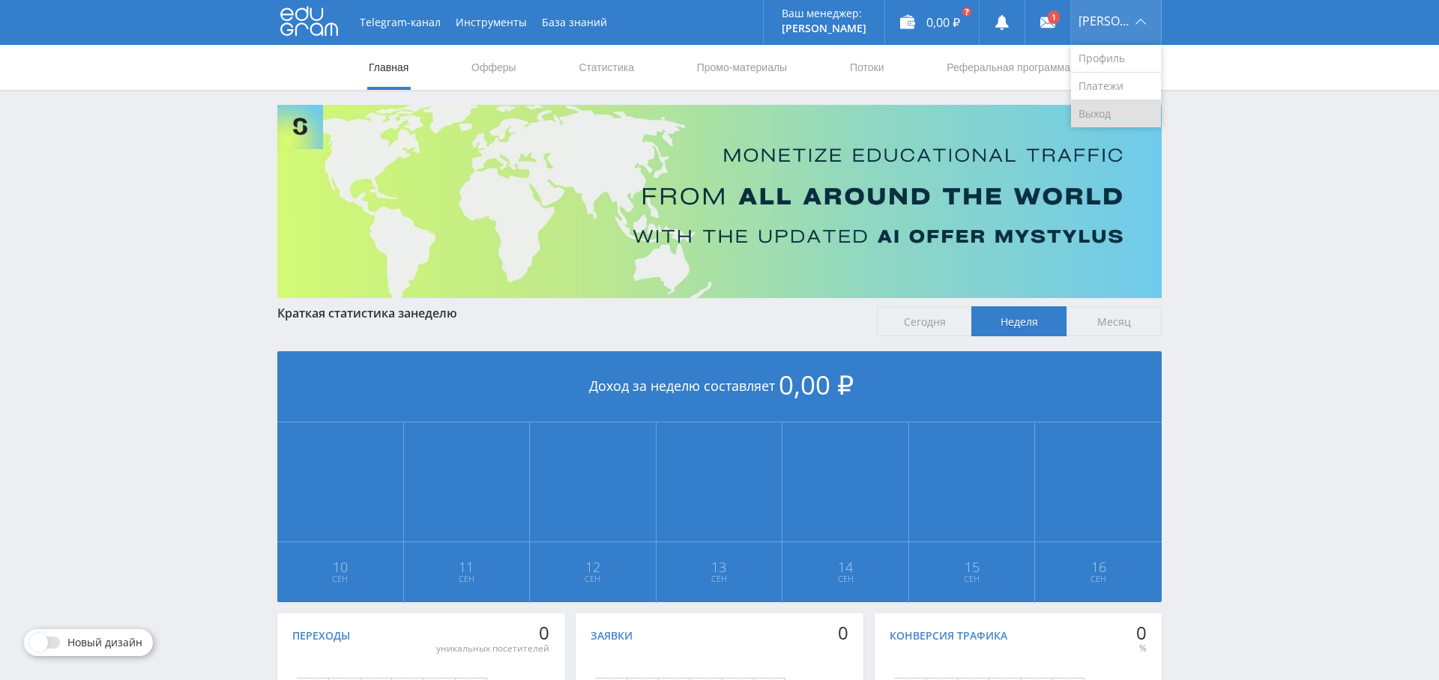
click at [1116, 112] on link "Выход" at bounding box center [1116, 113] width 90 height 27
